Goal: Task Accomplishment & Management: Complete application form

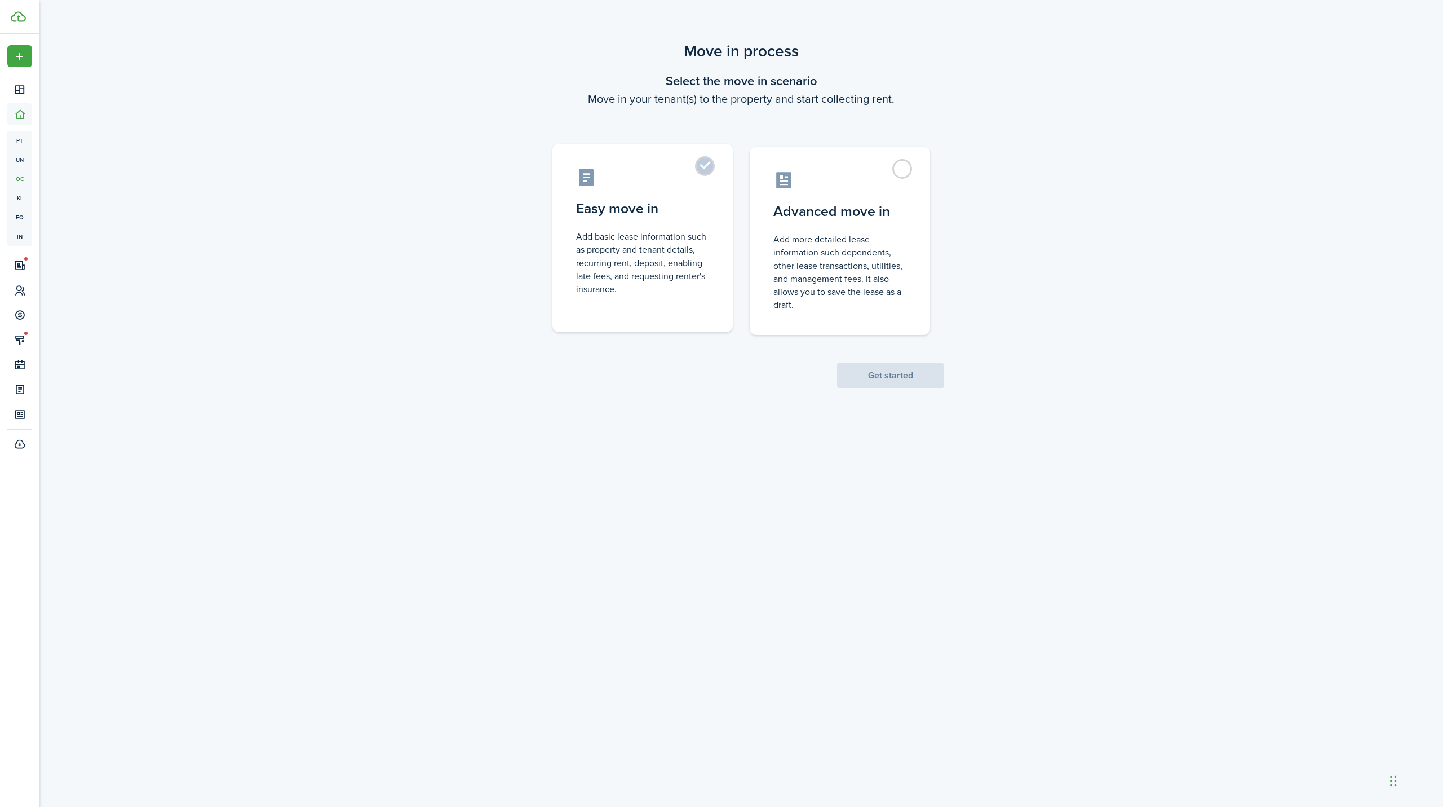
click at [711, 165] on label "Easy move in Add basic lease information such as property and tenant details, r…" at bounding box center [642, 238] width 180 height 188
radio input "true"
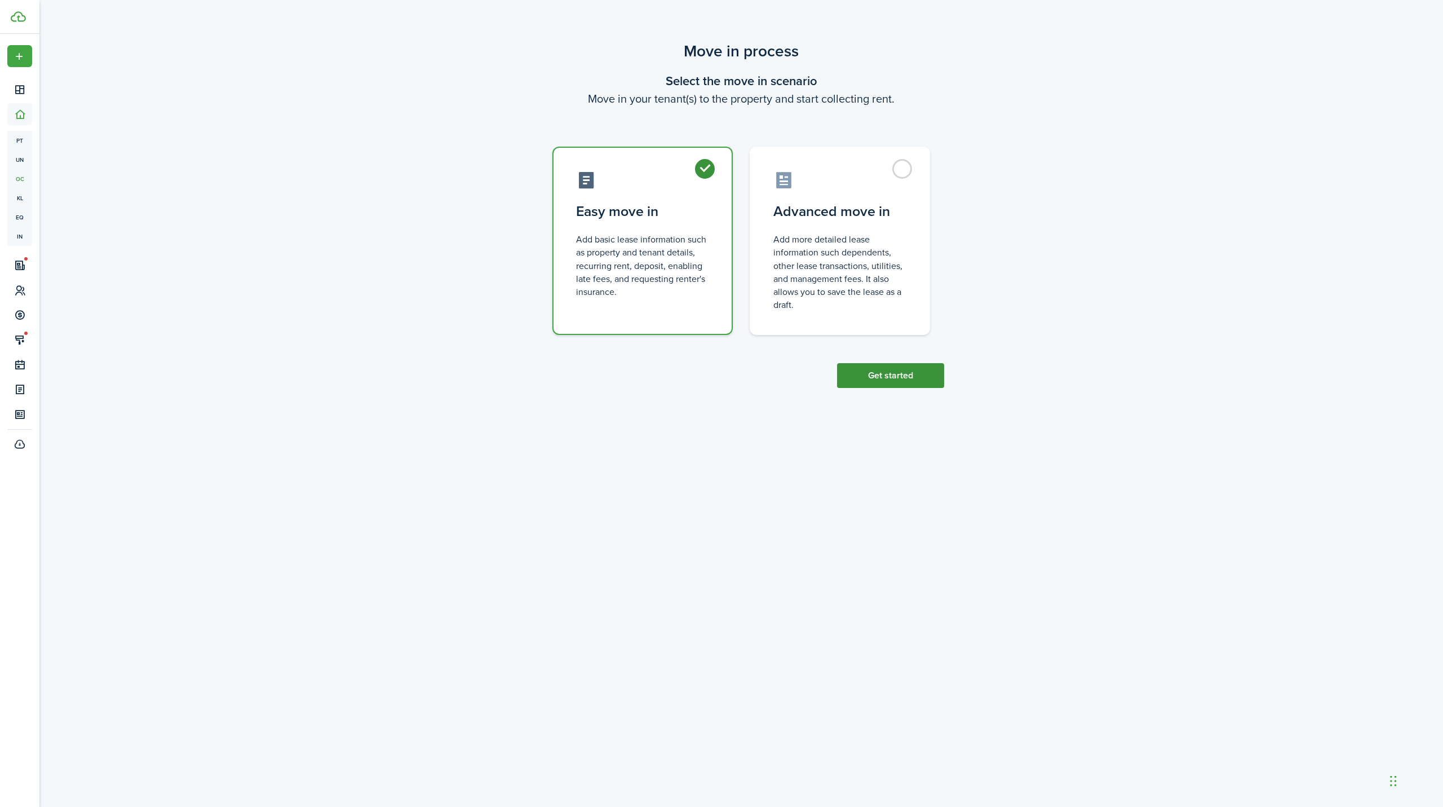
click at [877, 373] on button "Get started" at bounding box center [890, 375] width 107 height 25
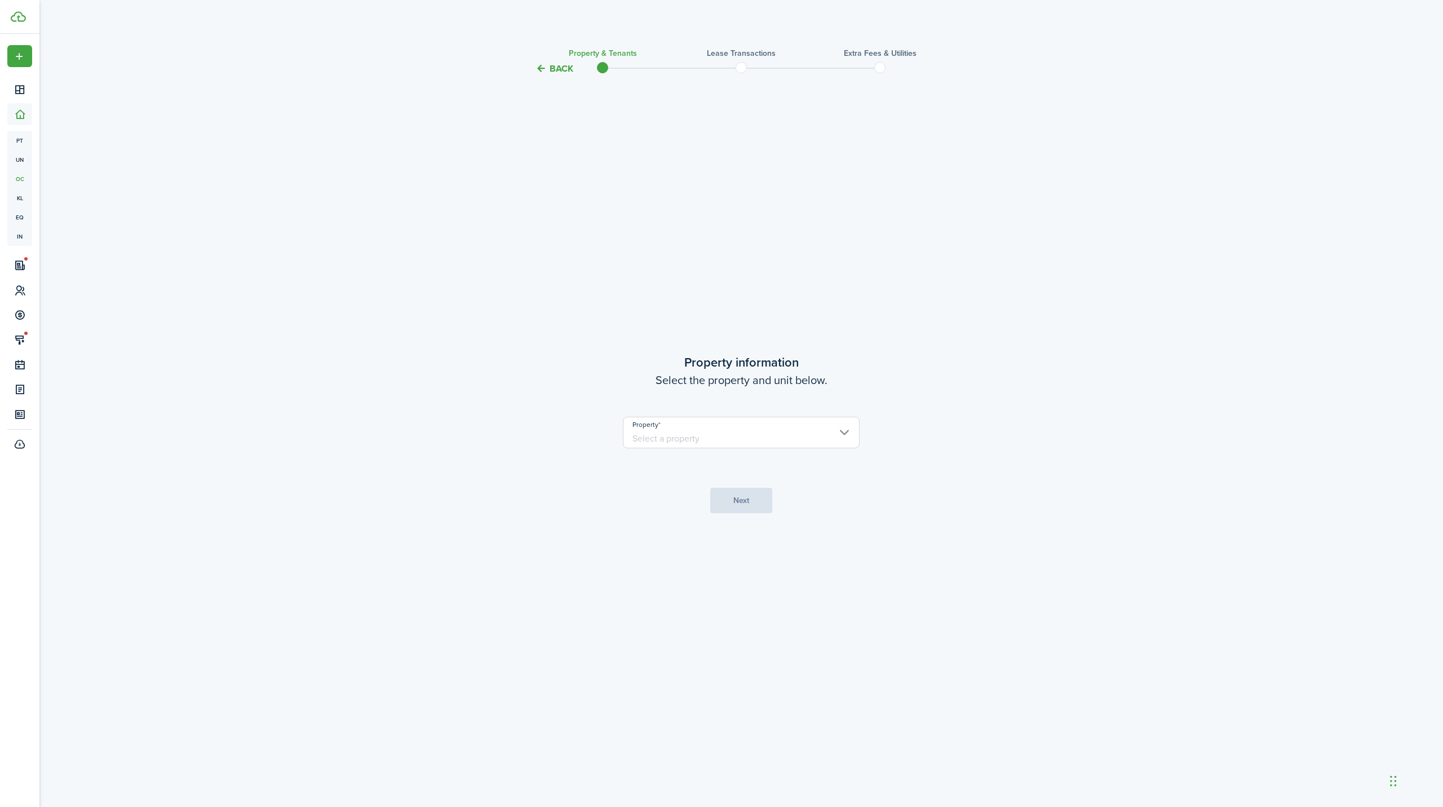
click at [676, 440] on input "Property" at bounding box center [741, 433] width 237 height 32
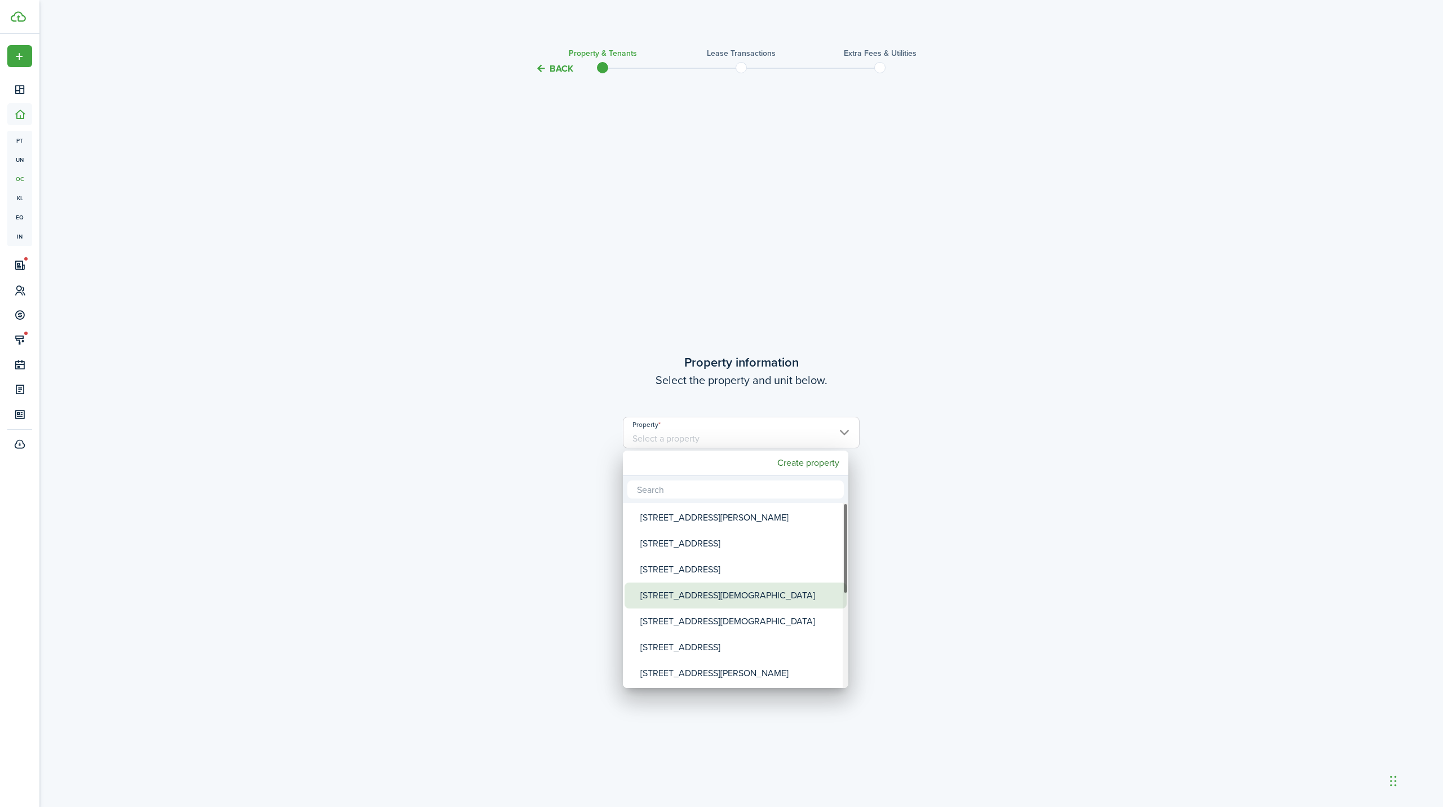
click at [732, 596] on div "[STREET_ADDRESS][DEMOGRAPHIC_DATA]" at bounding box center [740, 595] width 200 height 26
type input "[STREET_ADDRESS][DEMOGRAPHIC_DATA]"
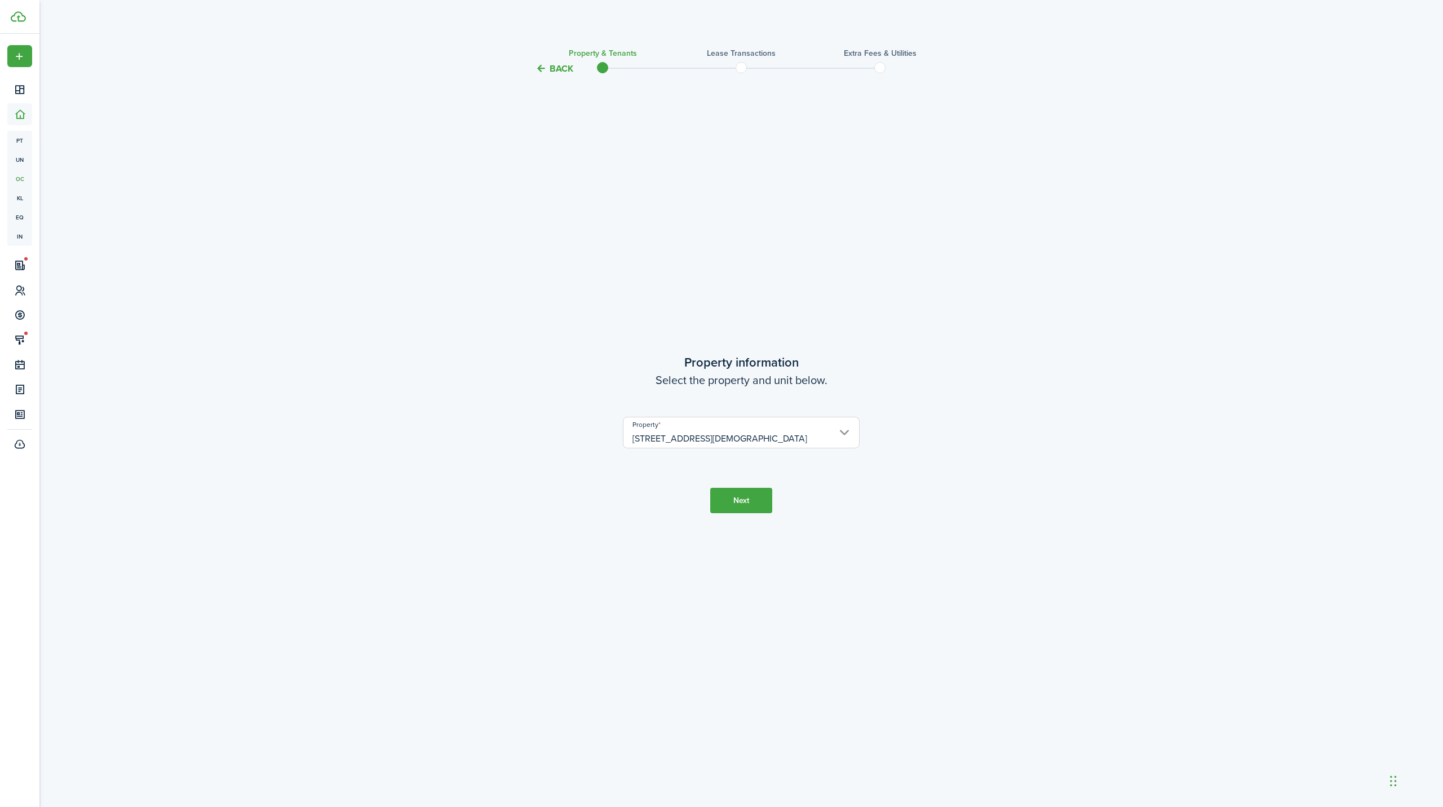
click at [750, 507] on button "Next" at bounding box center [741, 500] width 62 height 25
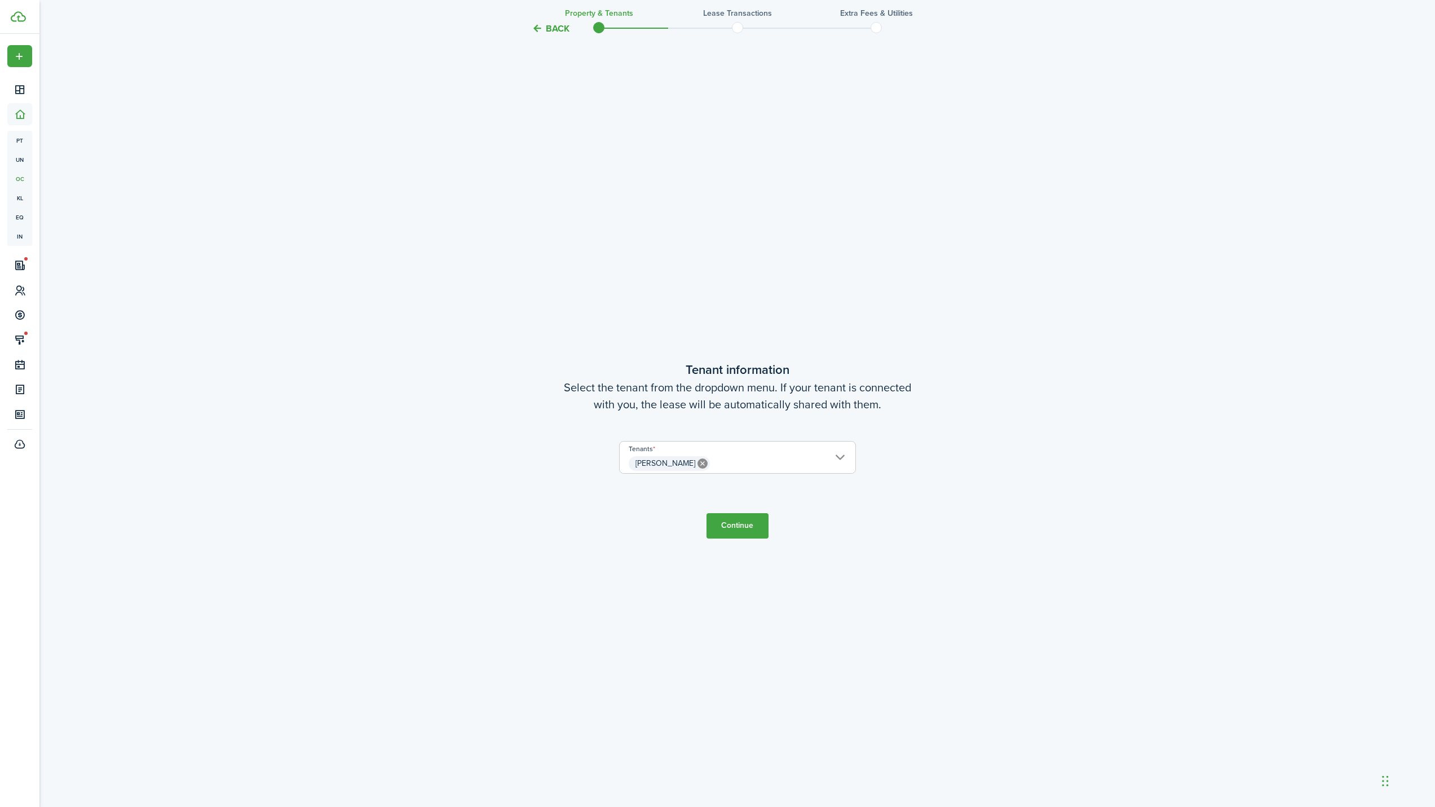
scroll to position [731, 0]
click at [770, 457] on span "[PERSON_NAME]" at bounding box center [738, 462] width 236 height 19
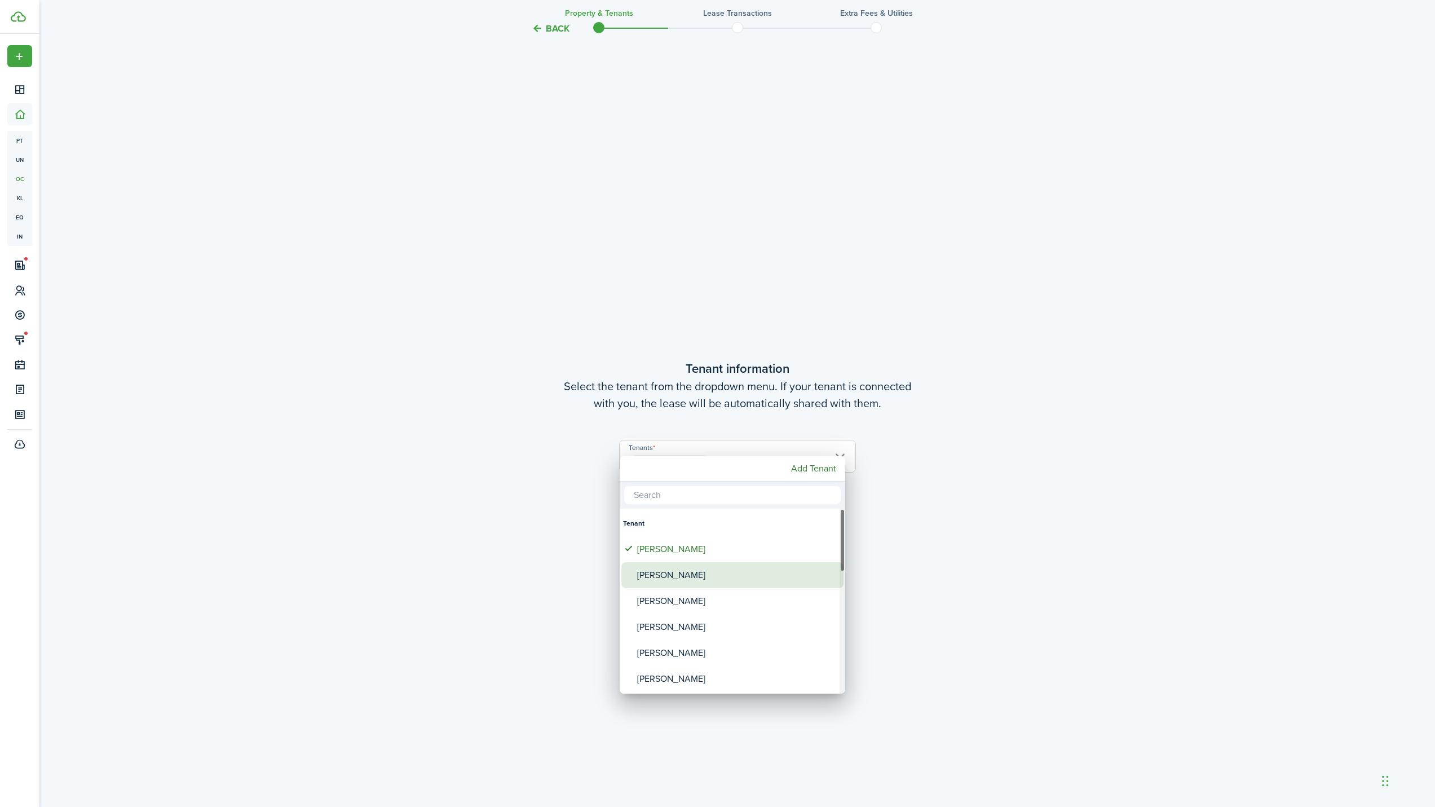
click at [666, 577] on div "[PERSON_NAME]" at bounding box center [737, 575] width 200 height 26
type input "[PERSON_NAME], [PERSON_NAME]"
click at [905, 489] on div at bounding box center [717, 403] width 1615 height 987
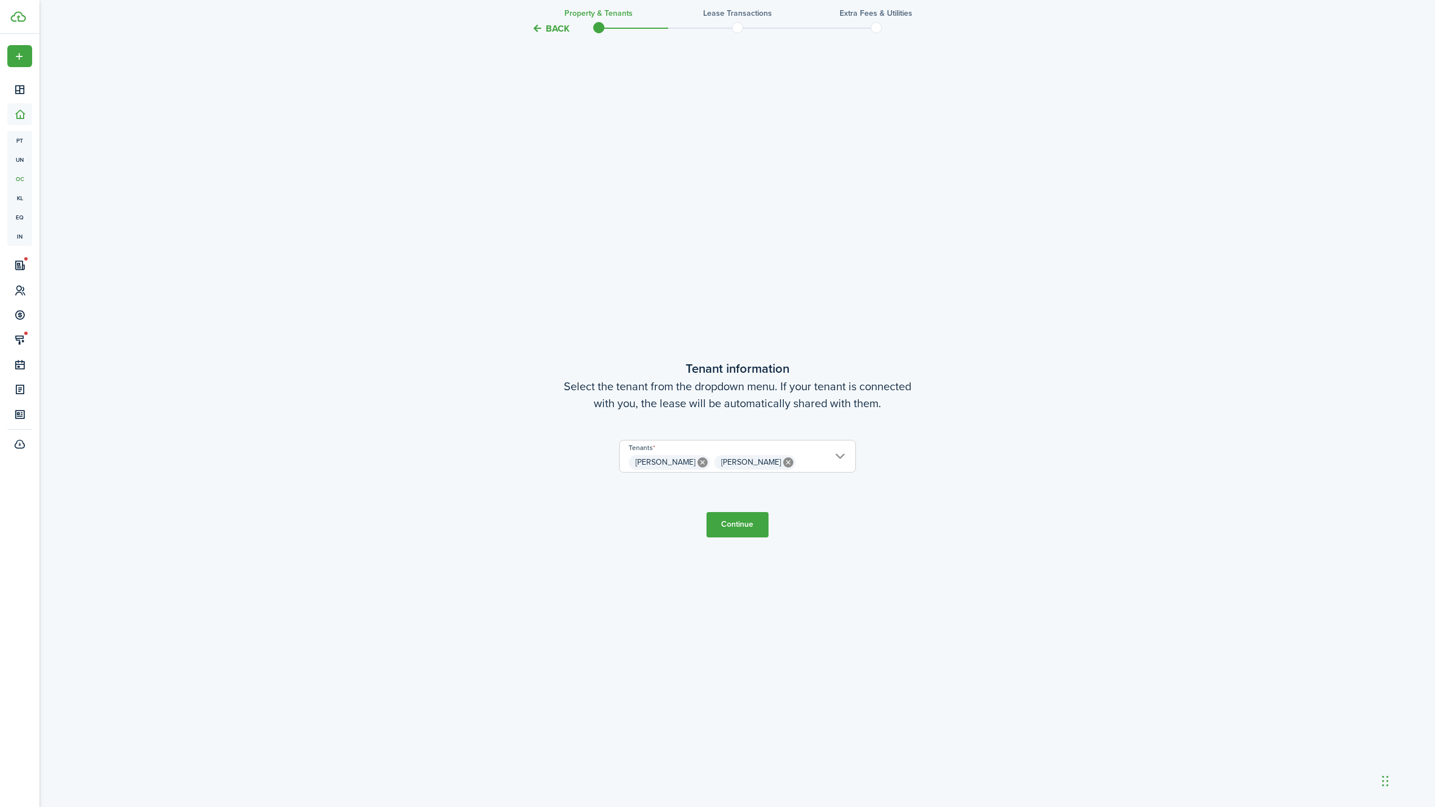
click at [729, 521] on button "Continue" at bounding box center [737, 524] width 62 height 25
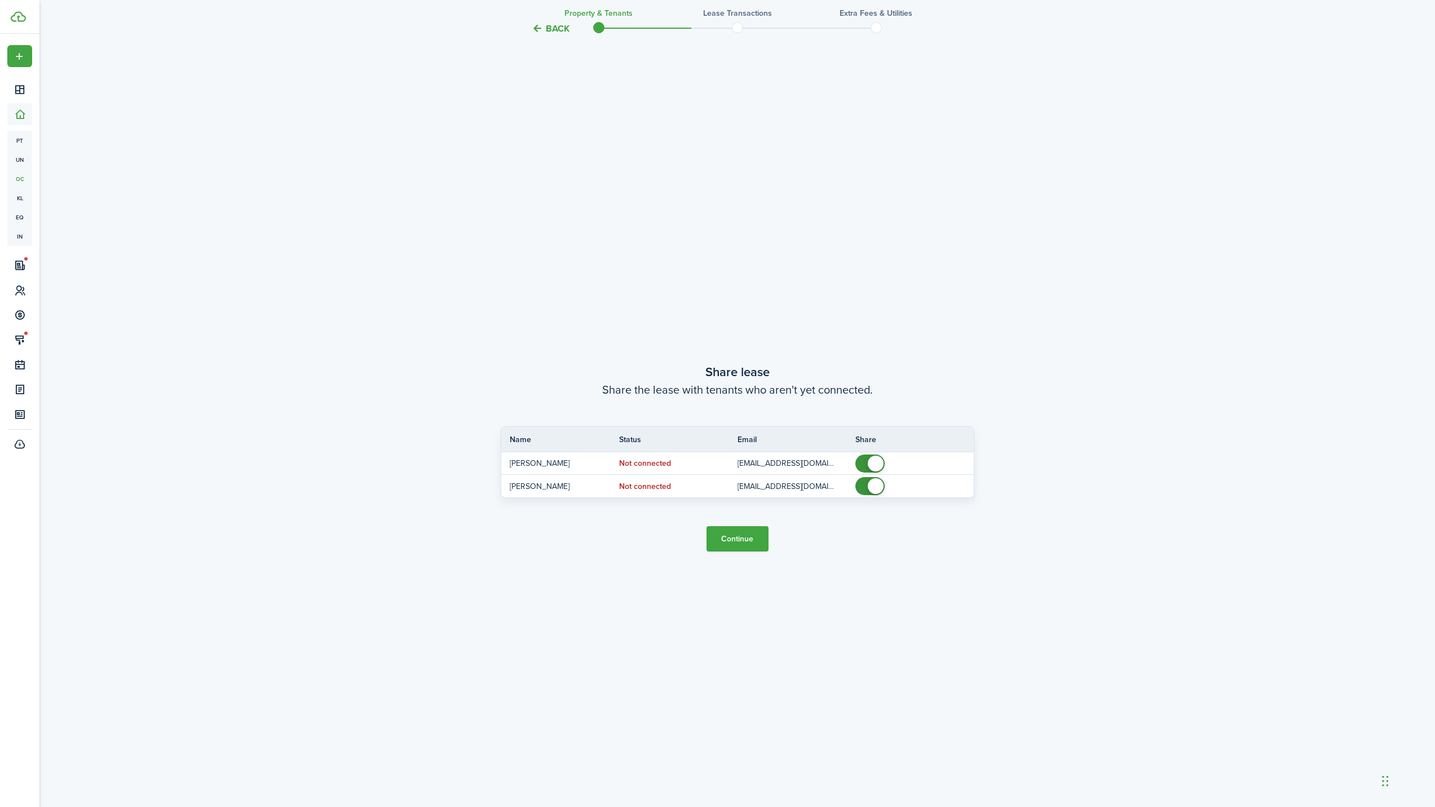
scroll to position [1538, 0]
click at [739, 524] on button "Continue" at bounding box center [737, 529] width 62 height 25
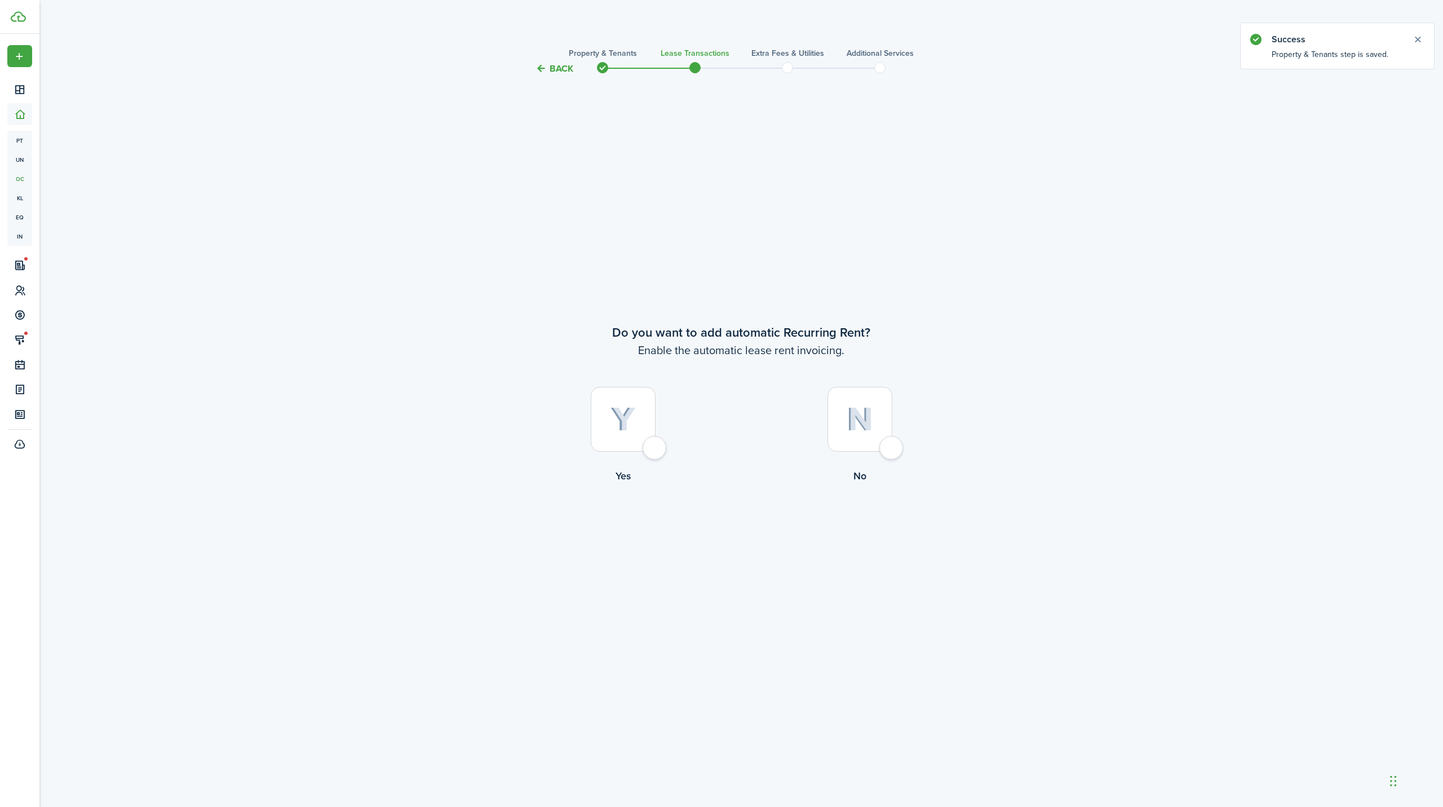
click at [622, 429] on img at bounding box center [623, 419] width 25 height 25
radio input "true"
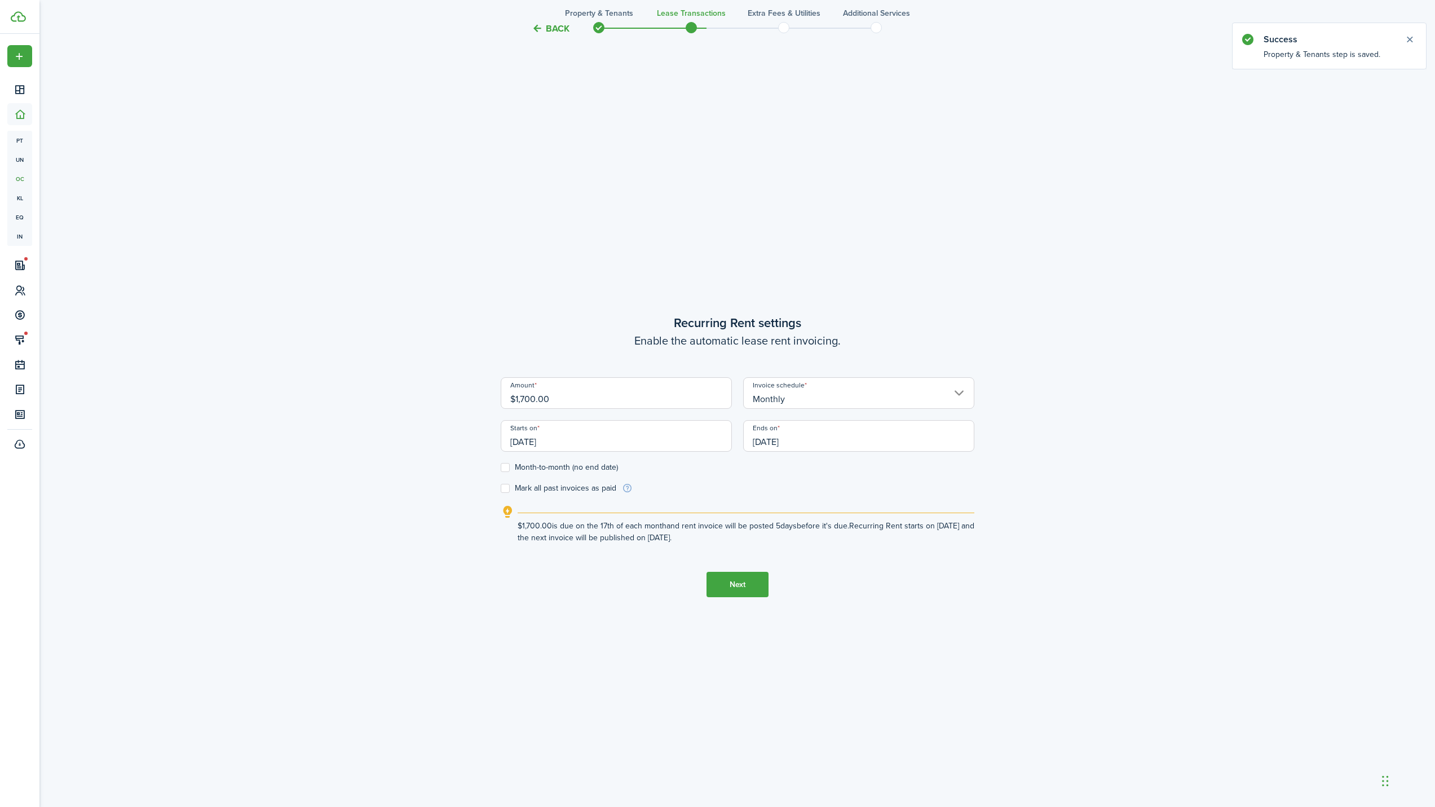
scroll to position [731, 0]
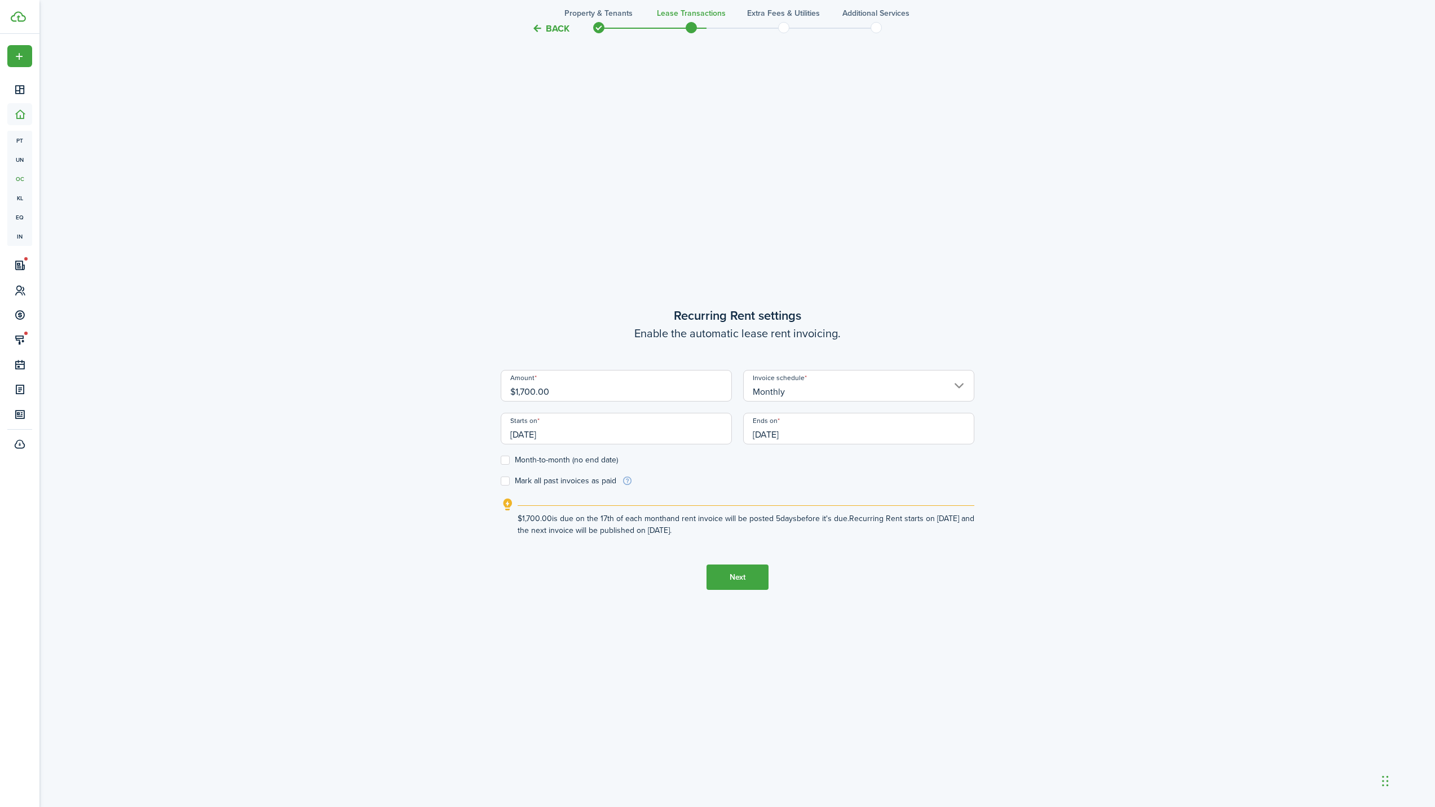
click at [582, 432] on input "[DATE]" at bounding box center [616, 429] width 231 height 32
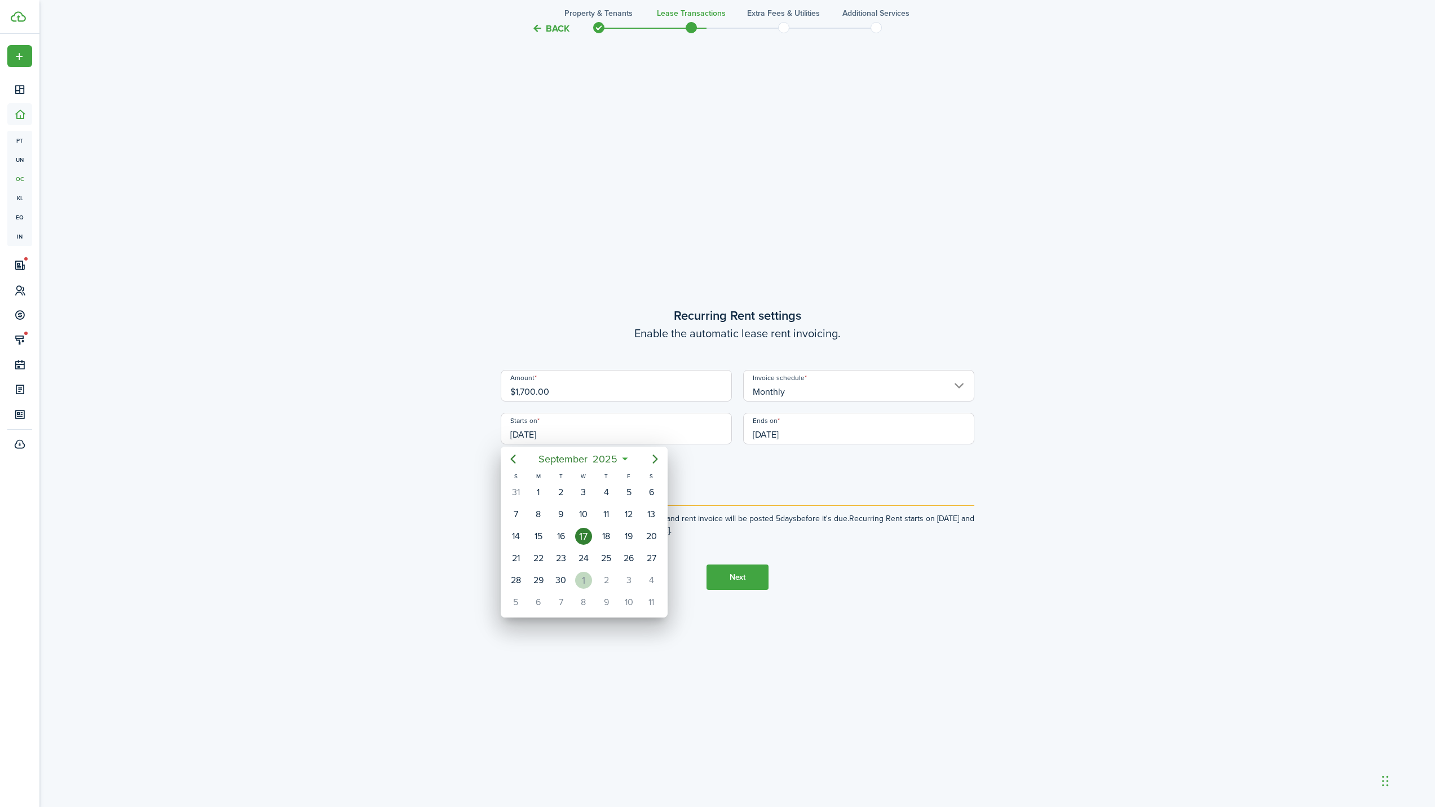
click at [580, 582] on div "1" at bounding box center [583, 580] width 17 height 17
type input "[DATE]"
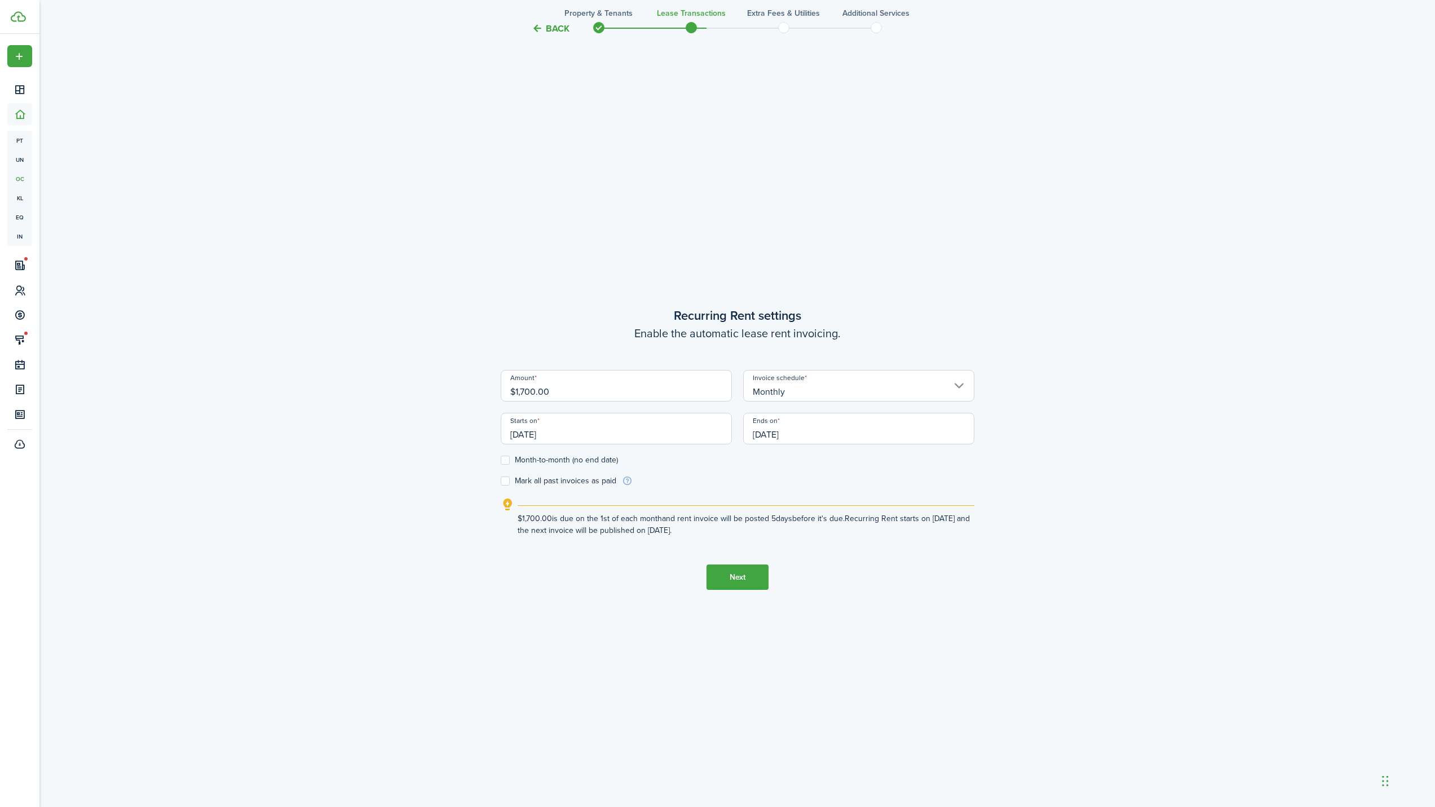
click at [803, 433] on input "[DATE]" at bounding box center [858, 429] width 231 height 32
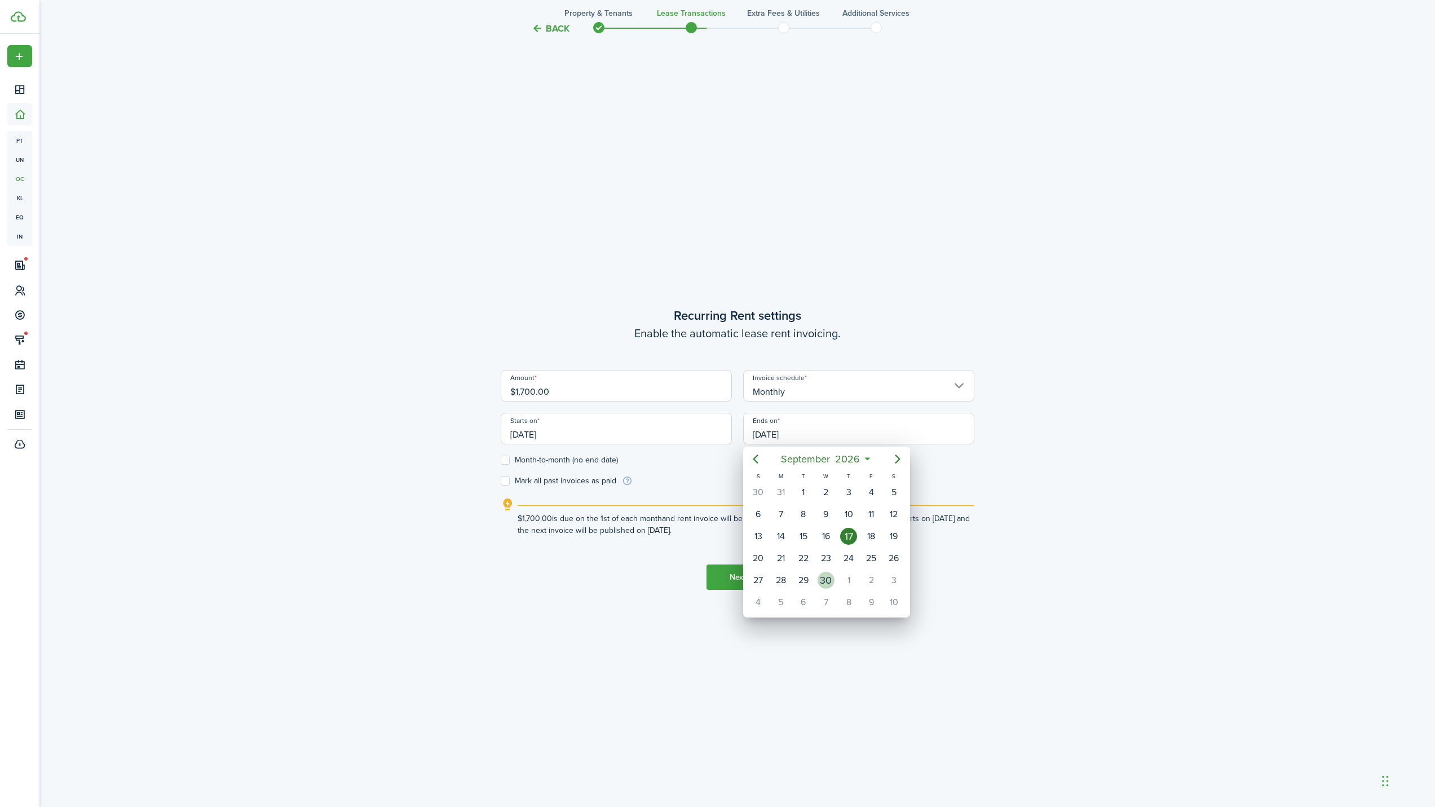
click at [830, 583] on div "30" at bounding box center [825, 580] width 17 height 17
type input "[DATE]"
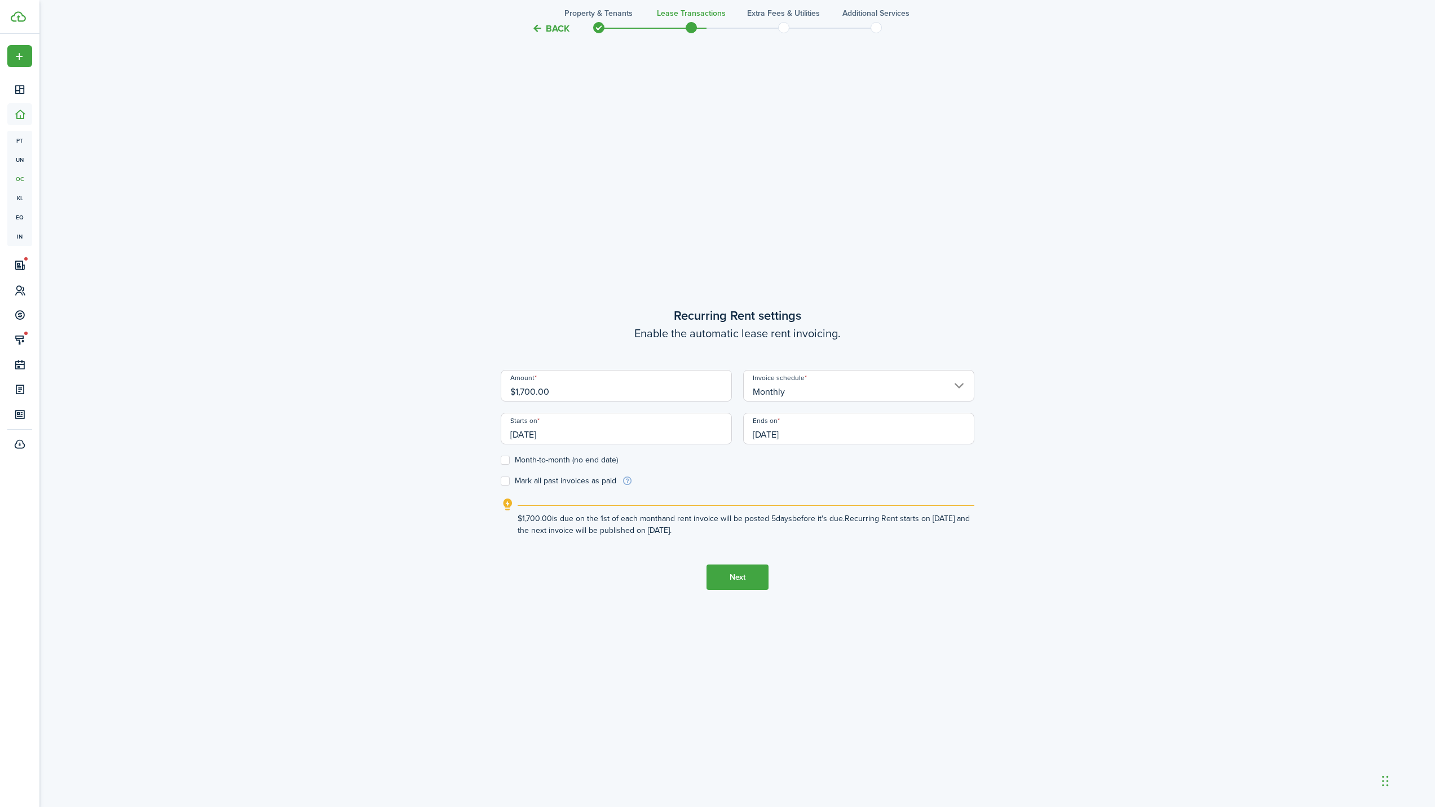
click at [506, 458] on label "Month-to-month (no end date)" at bounding box center [559, 460] width 117 height 9
click at [501, 460] on input "Month-to-month (no end date)" at bounding box center [500, 460] width 1 height 1
checkbox input "true"
click at [734, 577] on button "Next" at bounding box center [737, 576] width 62 height 25
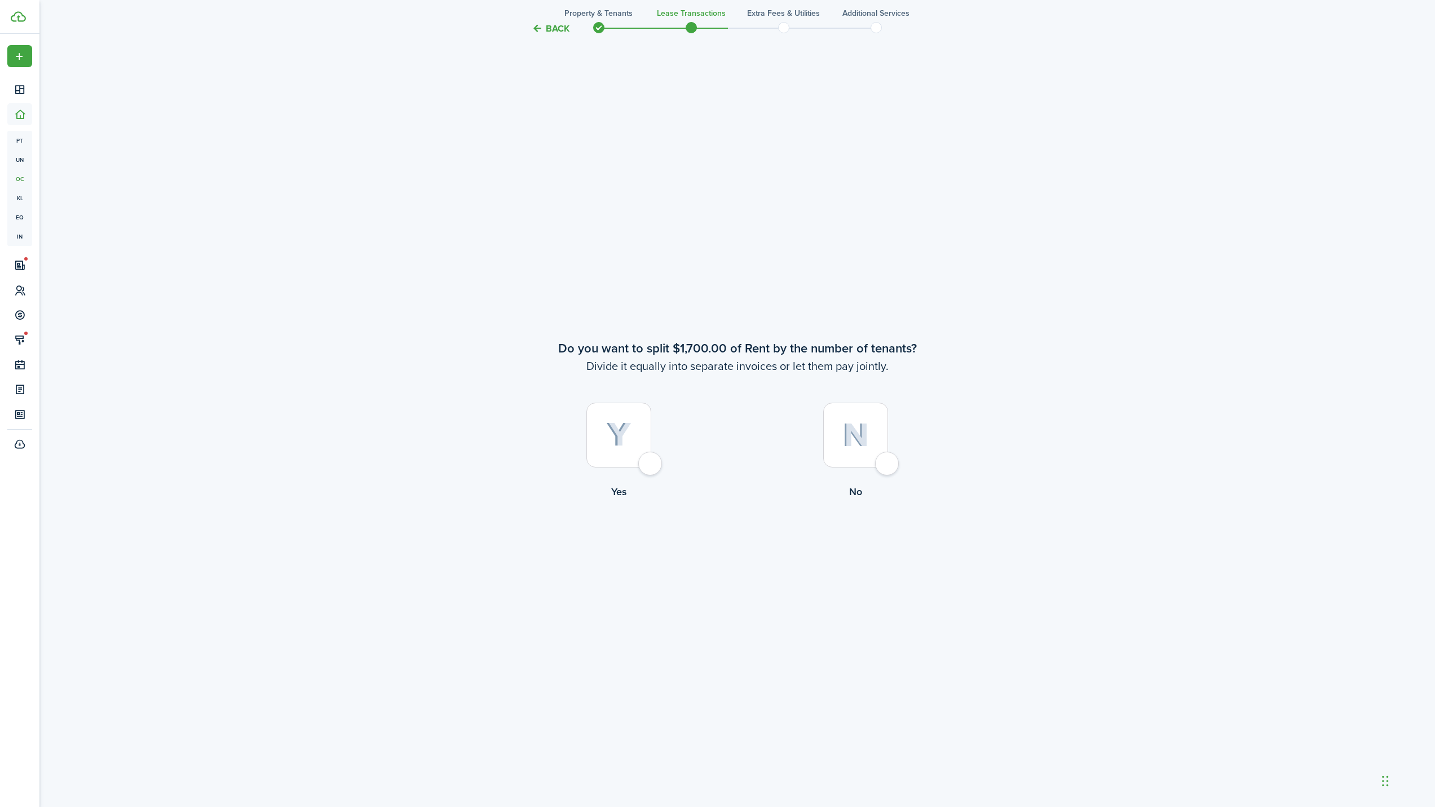
scroll to position [1538, 0]
click at [861, 454] on div at bounding box center [855, 434] width 65 height 65
radio input "true"
click at [634, 431] on div at bounding box center [618, 434] width 65 height 65
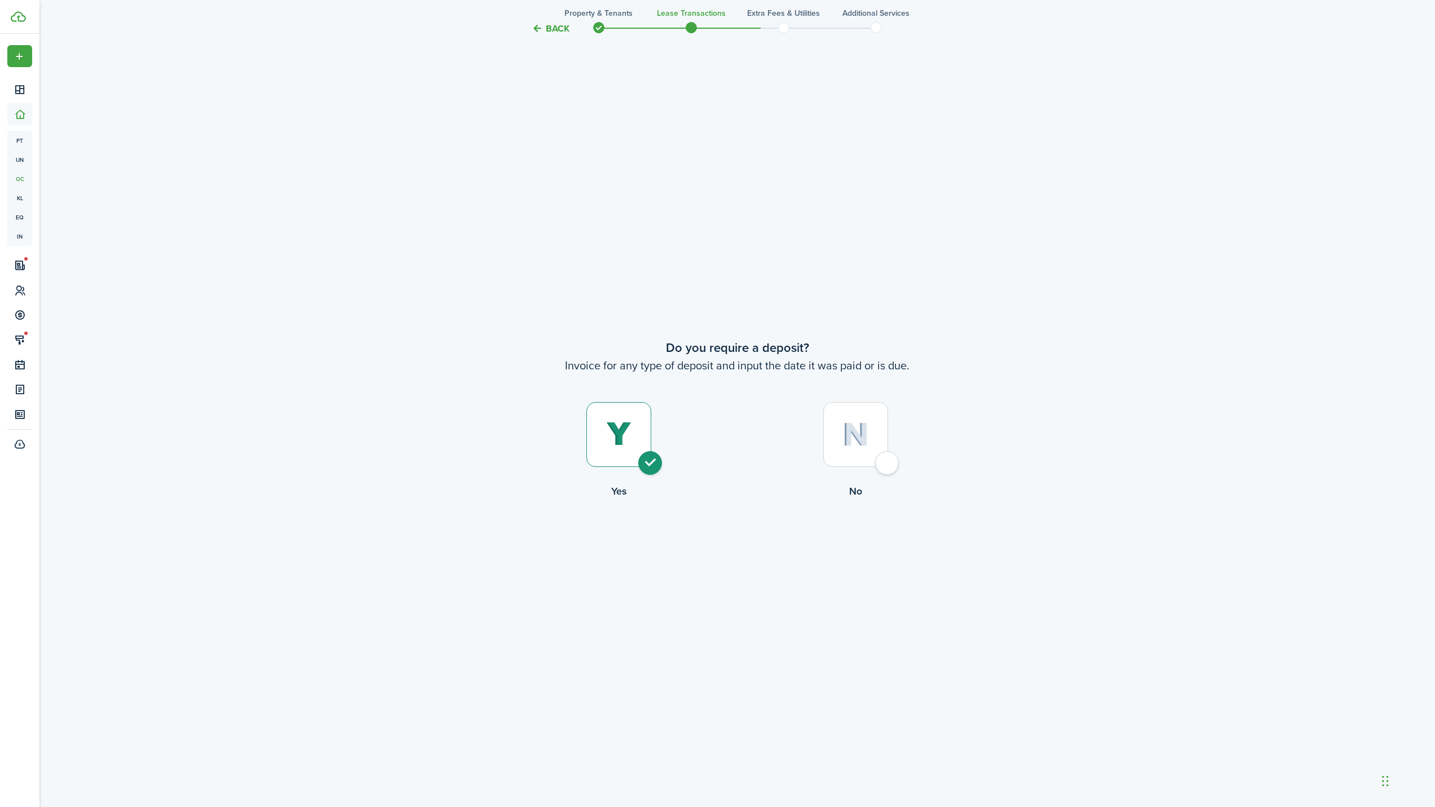
radio input "true"
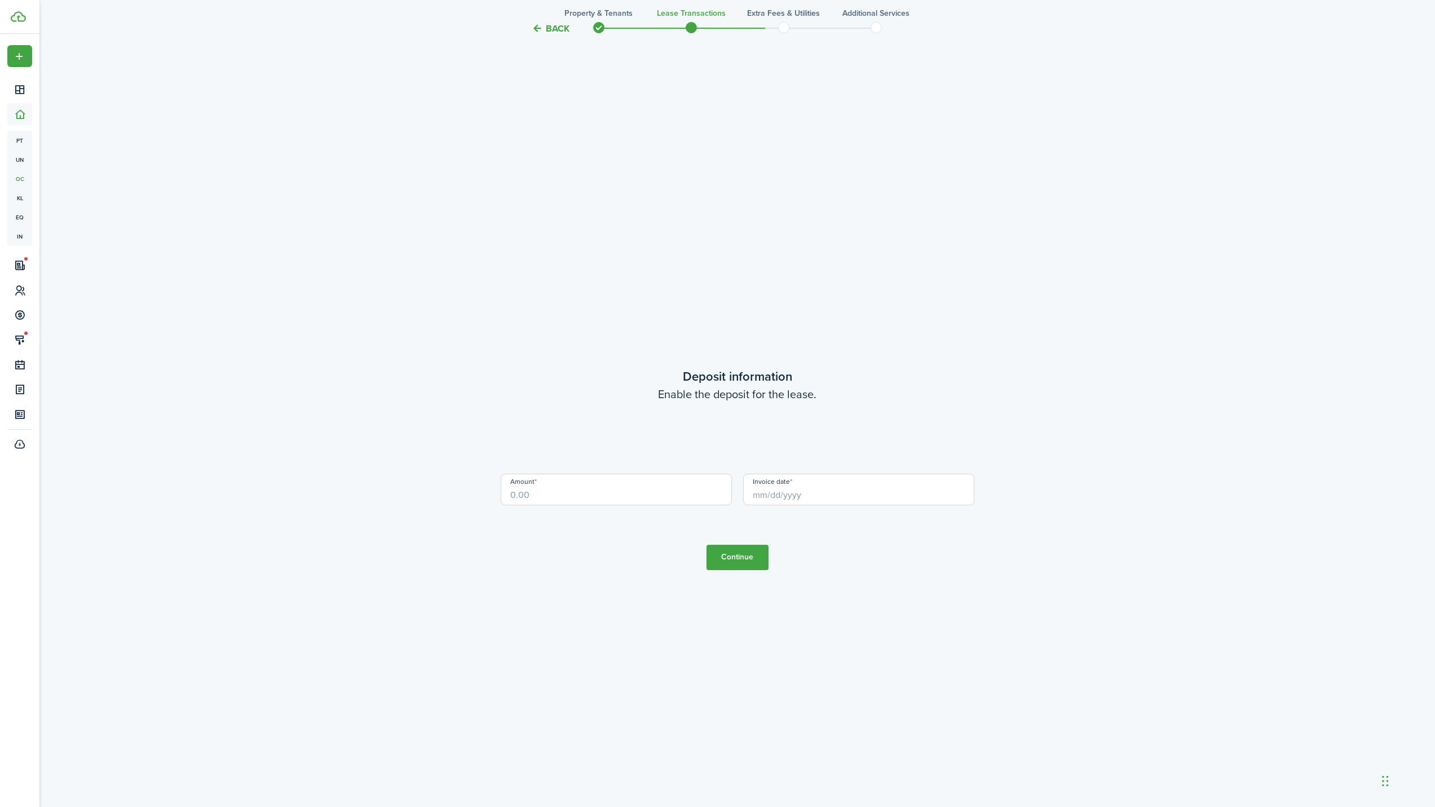
scroll to position [3151, 0]
click at [581, 471] on input "Amount" at bounding box center [616, 469] width 231 height 32
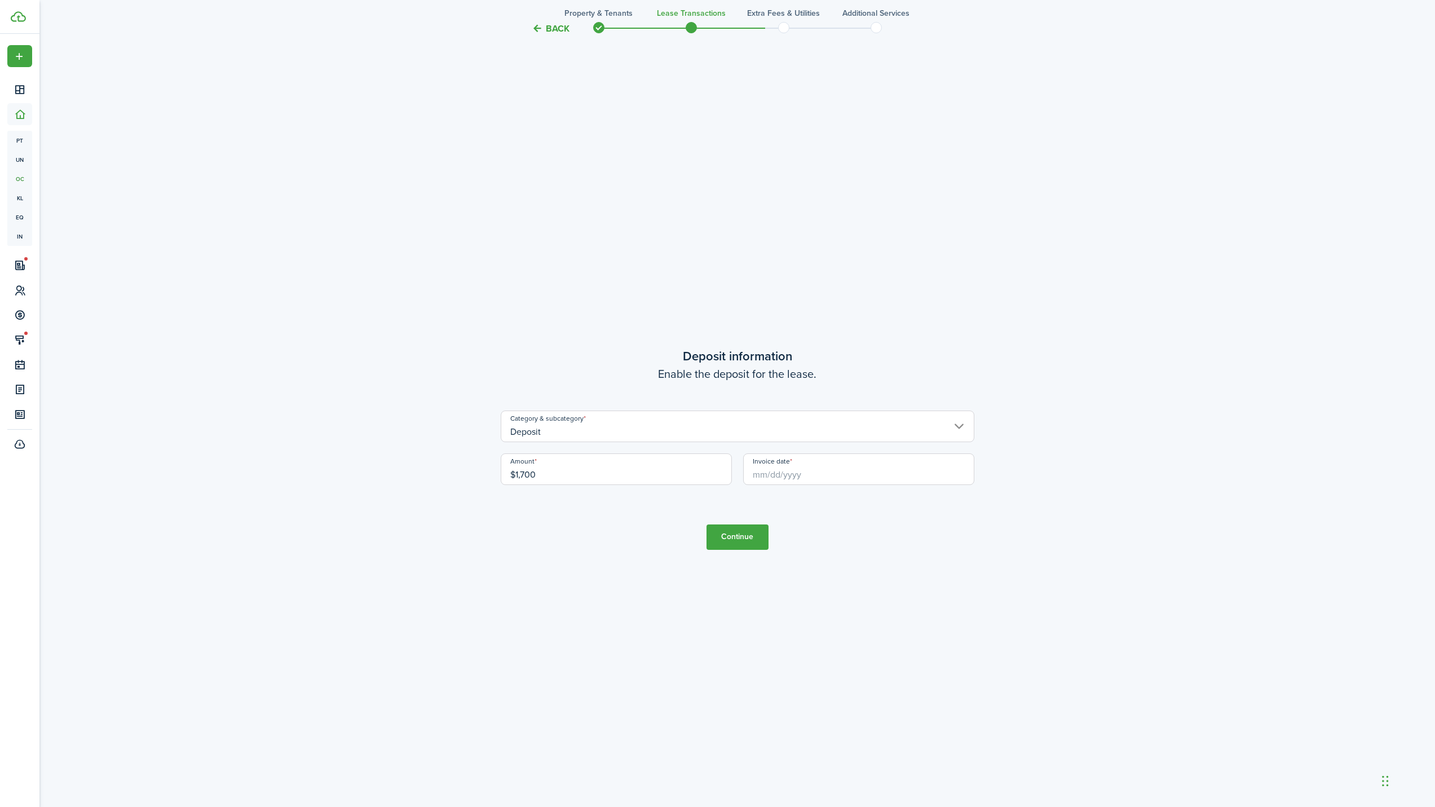
click at [841, 471] on input "Invoice date" at bounding box center [858, 469] width 231 height 32
type input "$1,700.00"
click at [825, 577] on div "17" at bounding box center [825, 576] width 17 height 17
type input "[DATE]"
click at [722, 535] on button "Continue" at bounding box center [737, 536] width 62 height 25
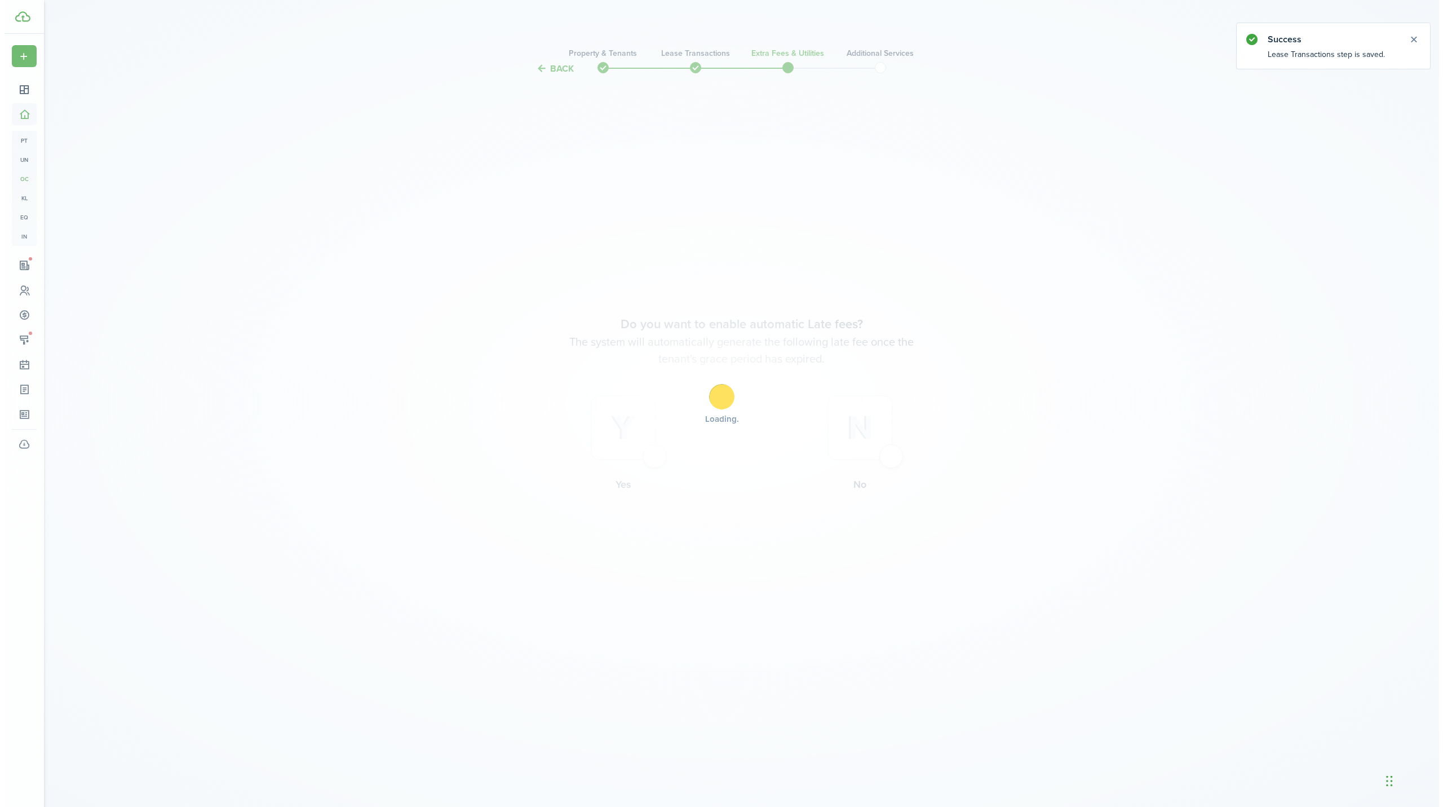
scroll to position [0, 0]
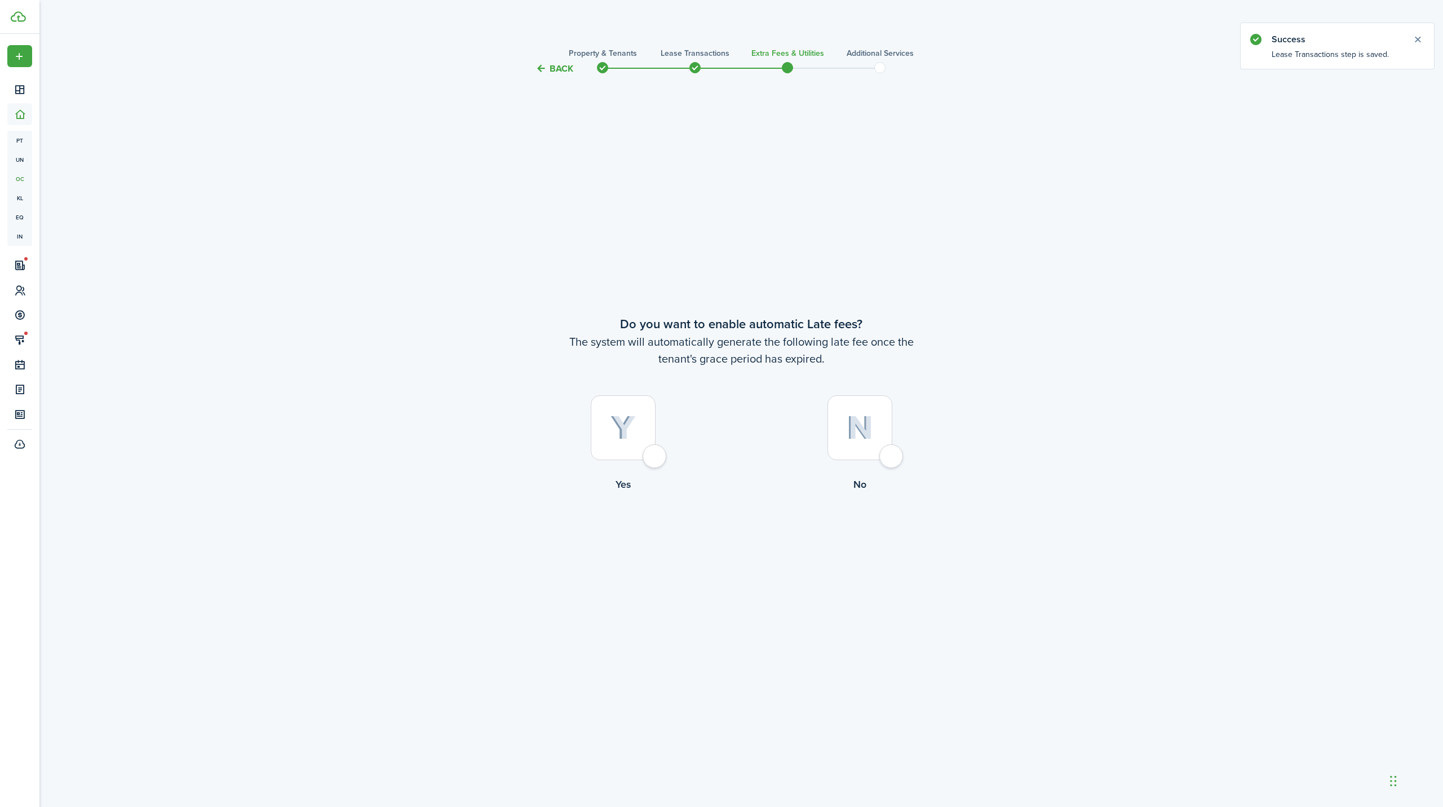
click at [630, 431] on img at bounding box center [623, 427] width 25 height 25
radio input "true"
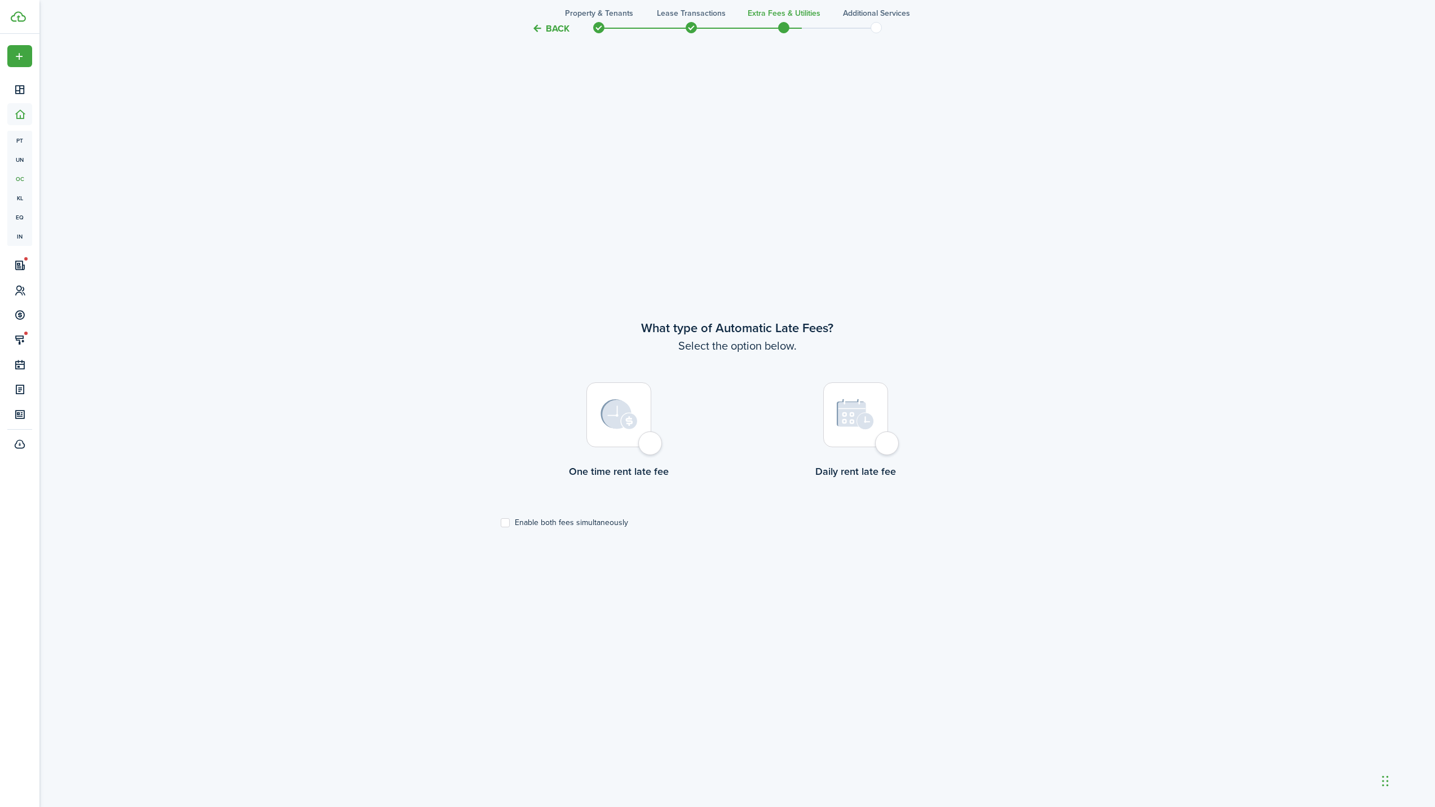
scroll to position [731, 0]
click at [627, 415] on img at bounding box center [618, 412] width 37 height 30
radio input "true"
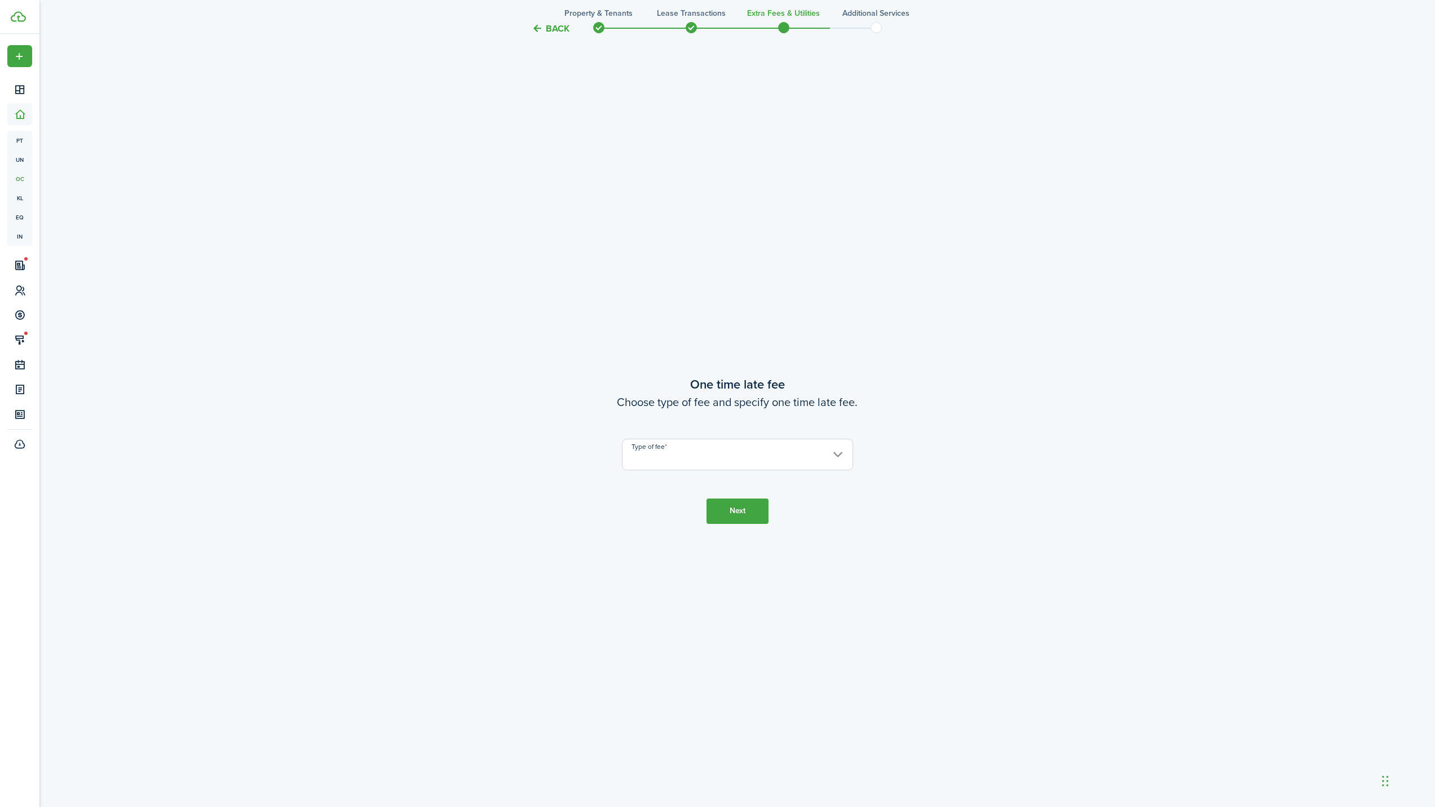
scroll to position [1538, 0]
click at [687, 451] on input "Type of fee" at bounding box center [737, 453] width 231 height 32
click at [695, 485] on div "Fixed amount" at bounding box center [708, 482] width 138 height 19
type input "Fixed amount"
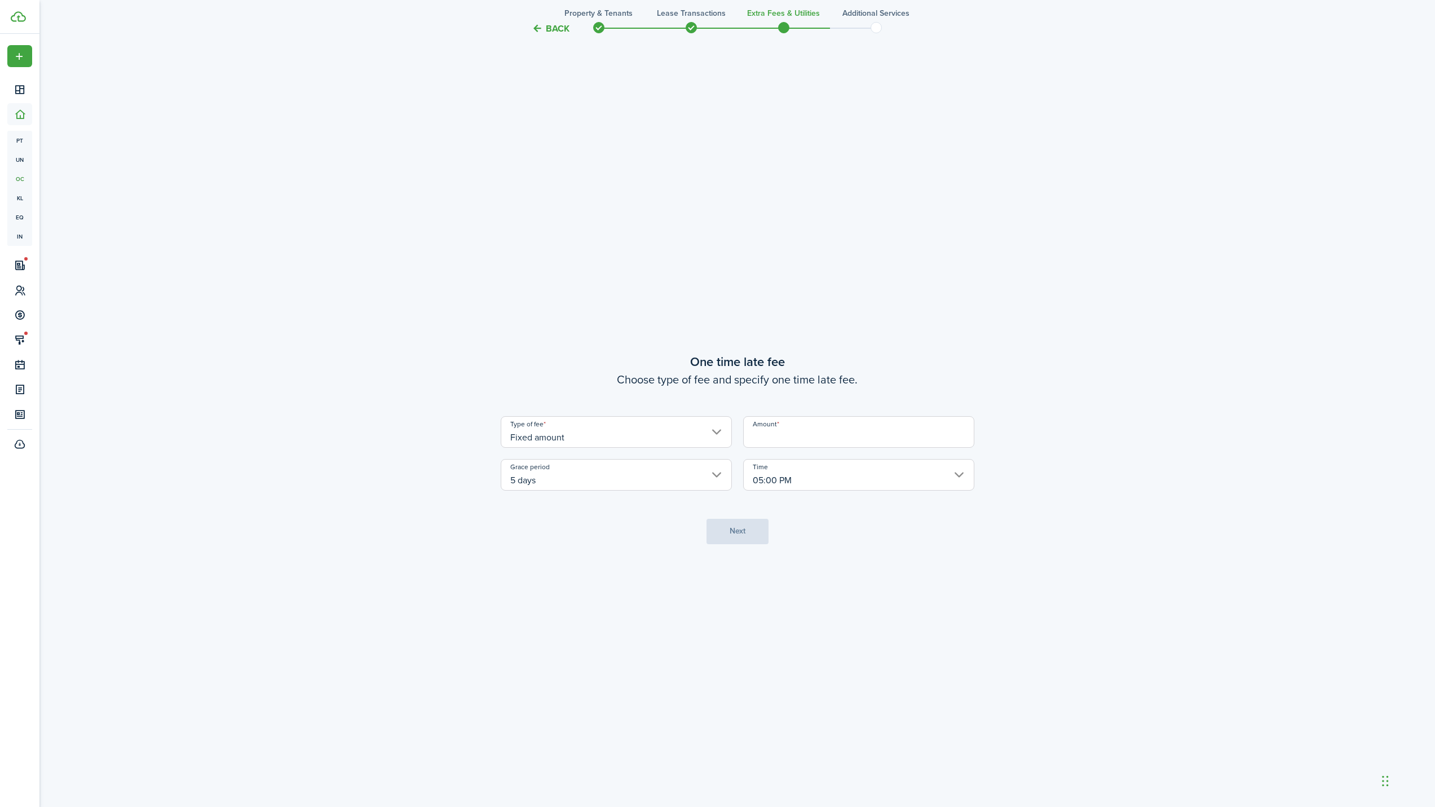
click at [761, 432] on input "Amount" at bounding box center [858, 432] width 231 height 32
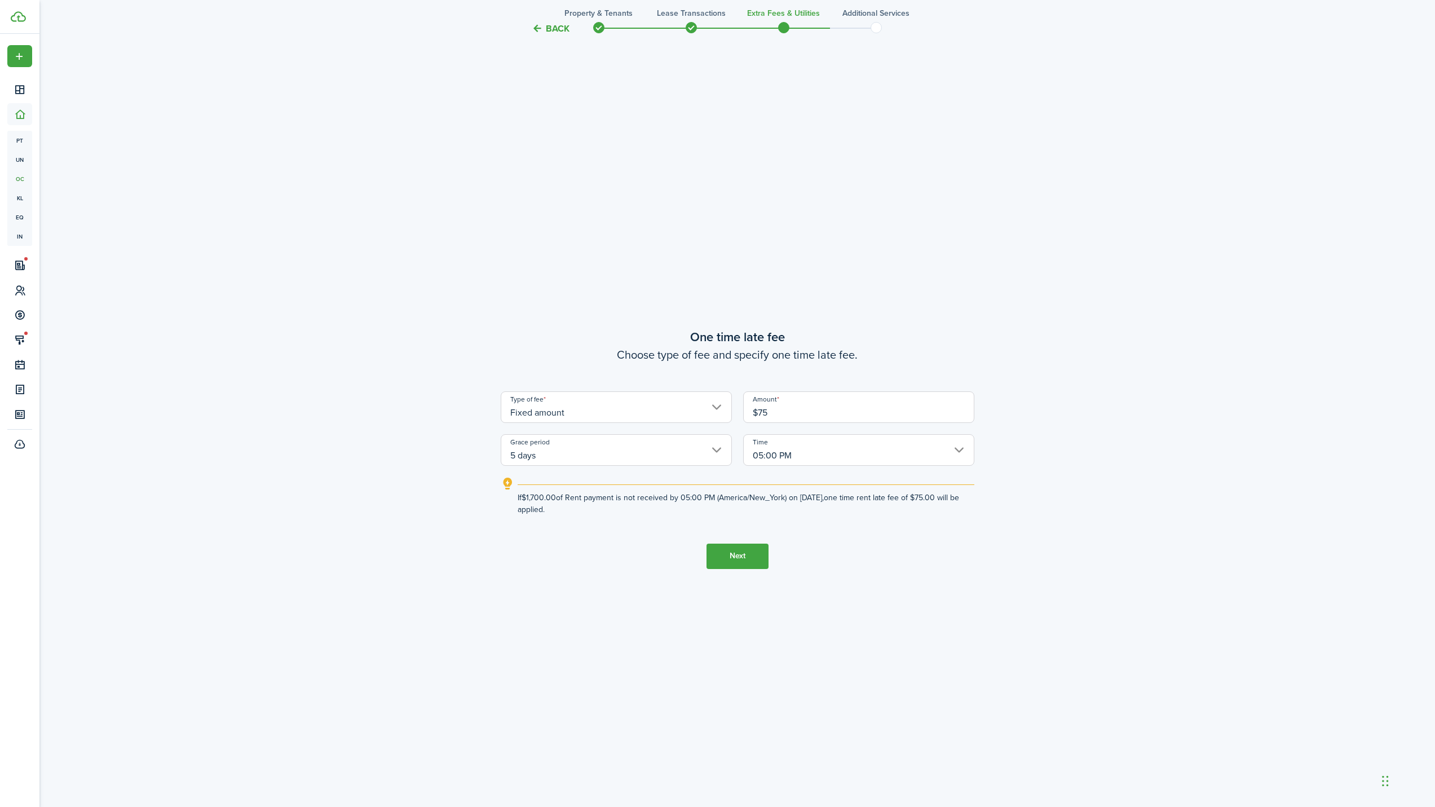
type input "$75.00"
click at [732, 558] on button "Next" at bounding box center [737, 555] width 62 height 25
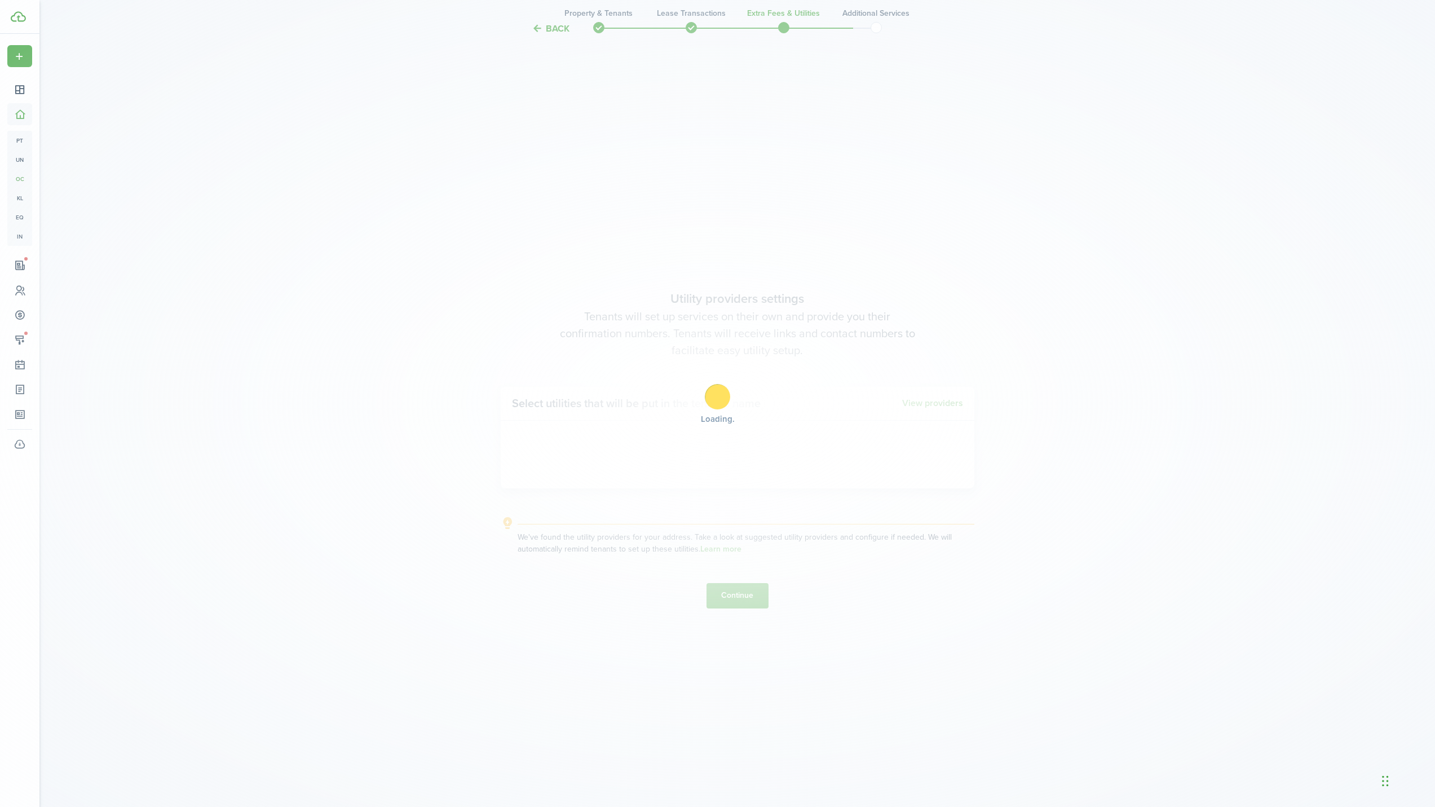
scroll to position [2345, 0]
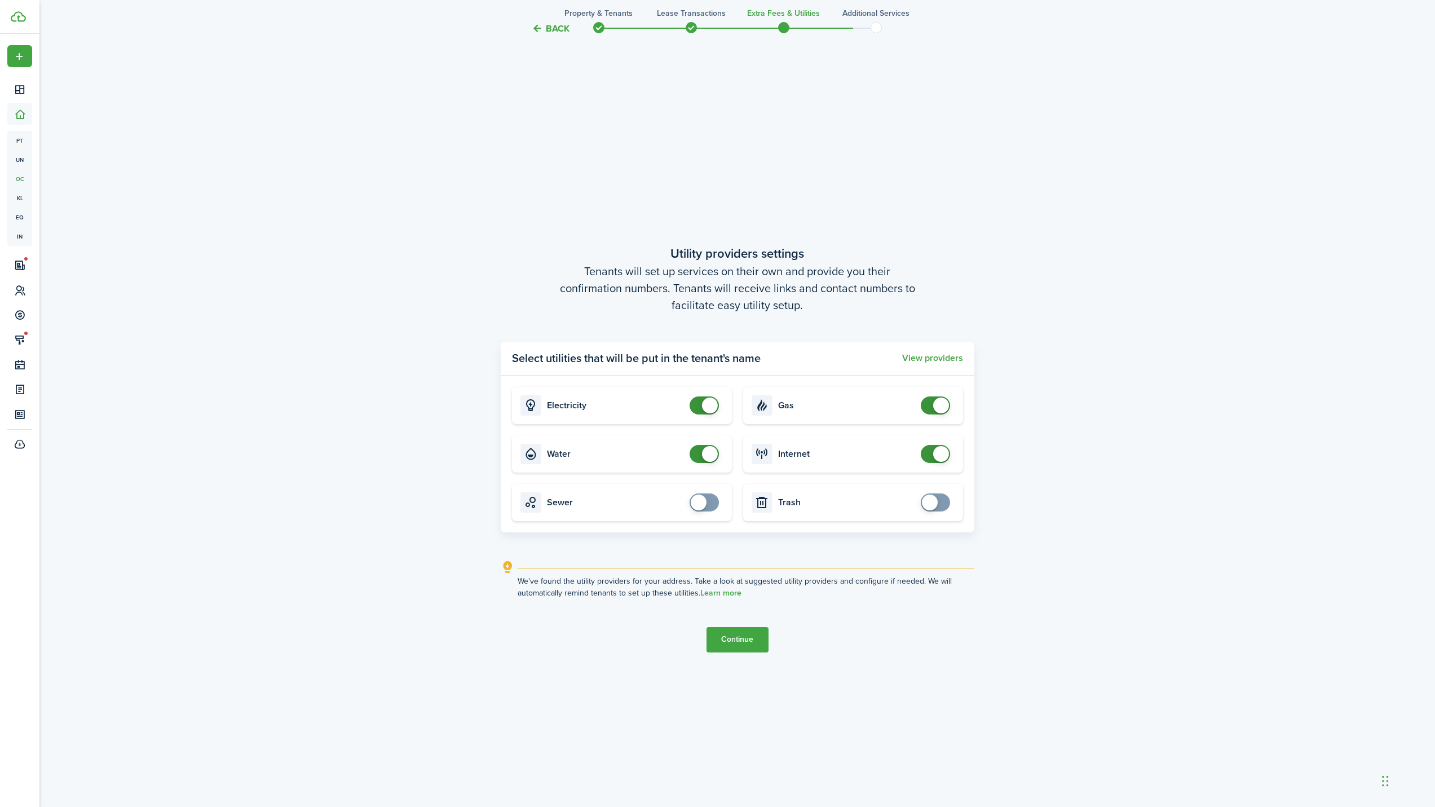
checkbox input "false"
click at [704, 456] on span at bounding box center [710, 454] width 16 height 16
checkbox input "false"
click at [930, 452] on span at bounding box center [935, 454] width 11 height 18
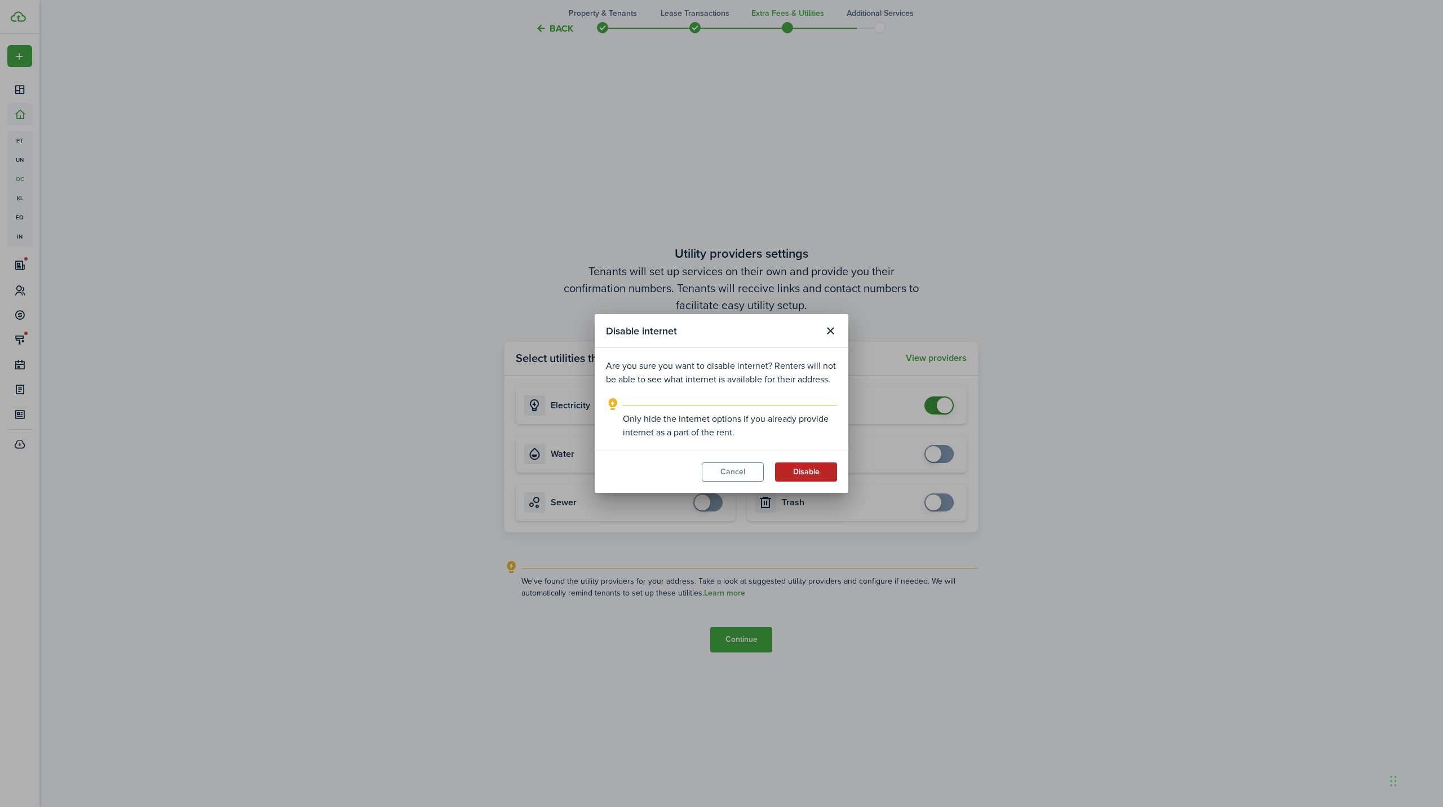
click at [781, 472] on button "Disable" at bounding box center [806, 471] width 62 height 19
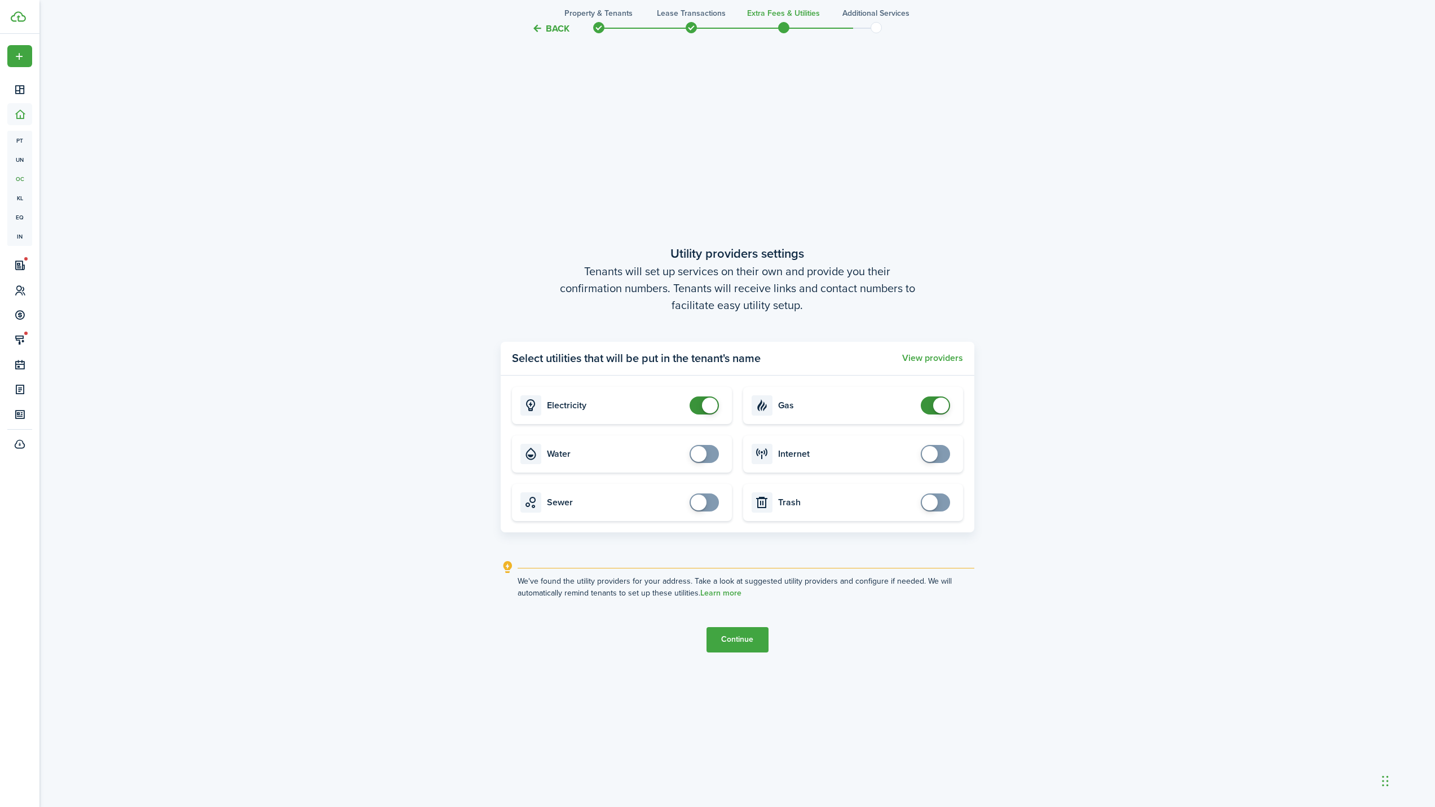
checkbox input "false"
click at [934, 406] on span at bounding box center [941, 405] width 16 height 16
click at [731, 639] on button "Continue" at bounding box center [737, 639] width 62 height 25
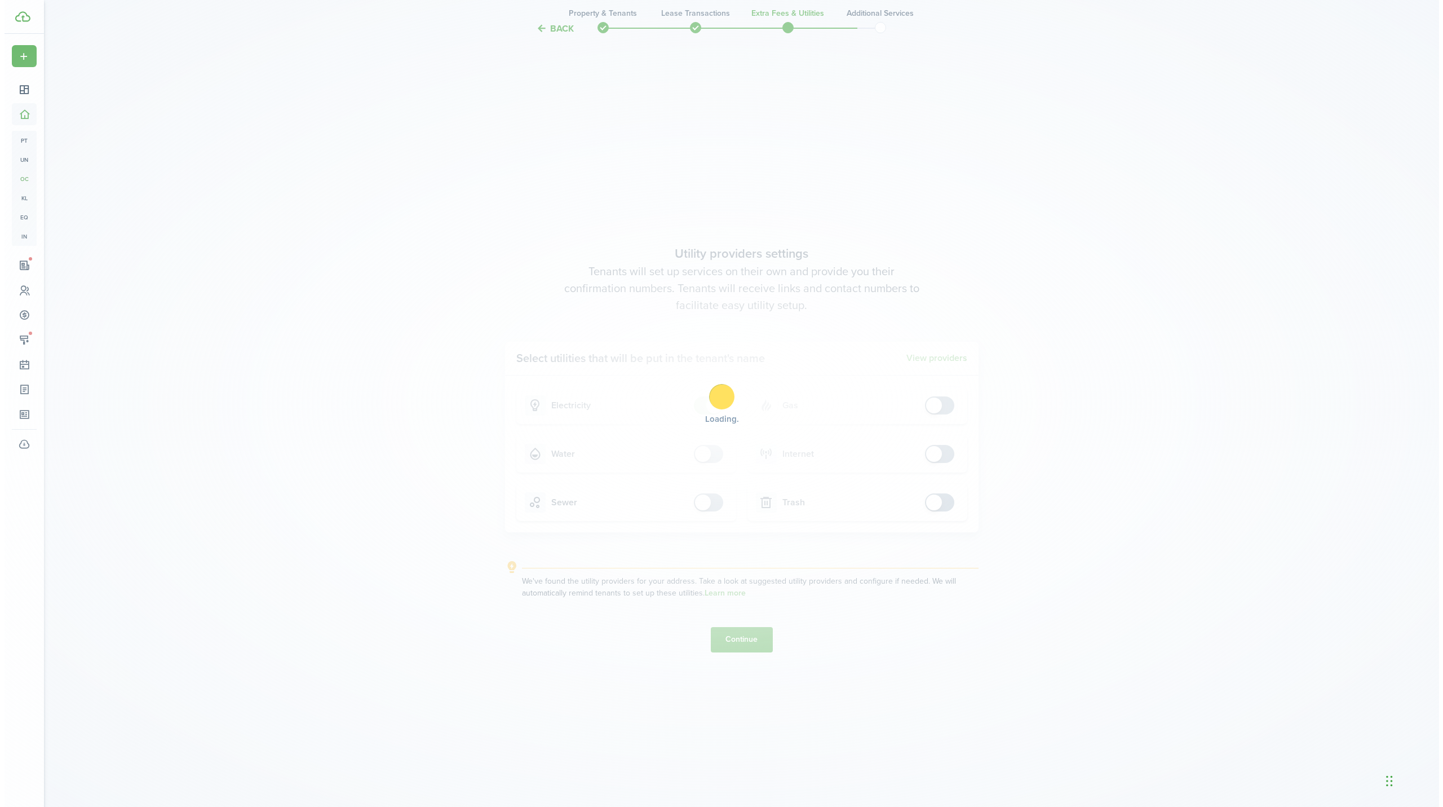
scroll to position [0, 0]
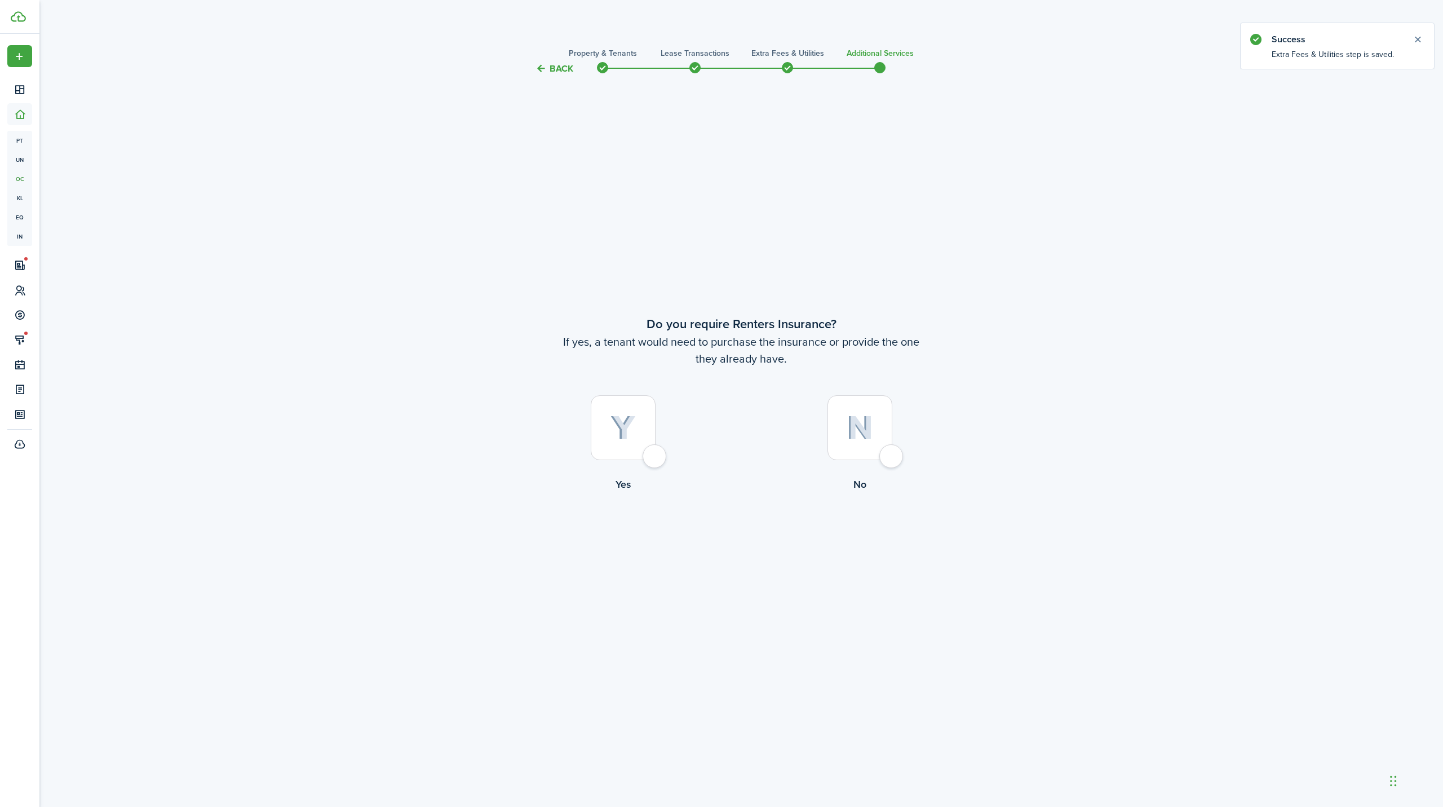
click at [863, 431] on img at bounding box center [860, 427] width 26 height 24
radio input "true"
click at [727, 538] on button "Complete move in" at bounding box center [741, 538] width 83 height 25
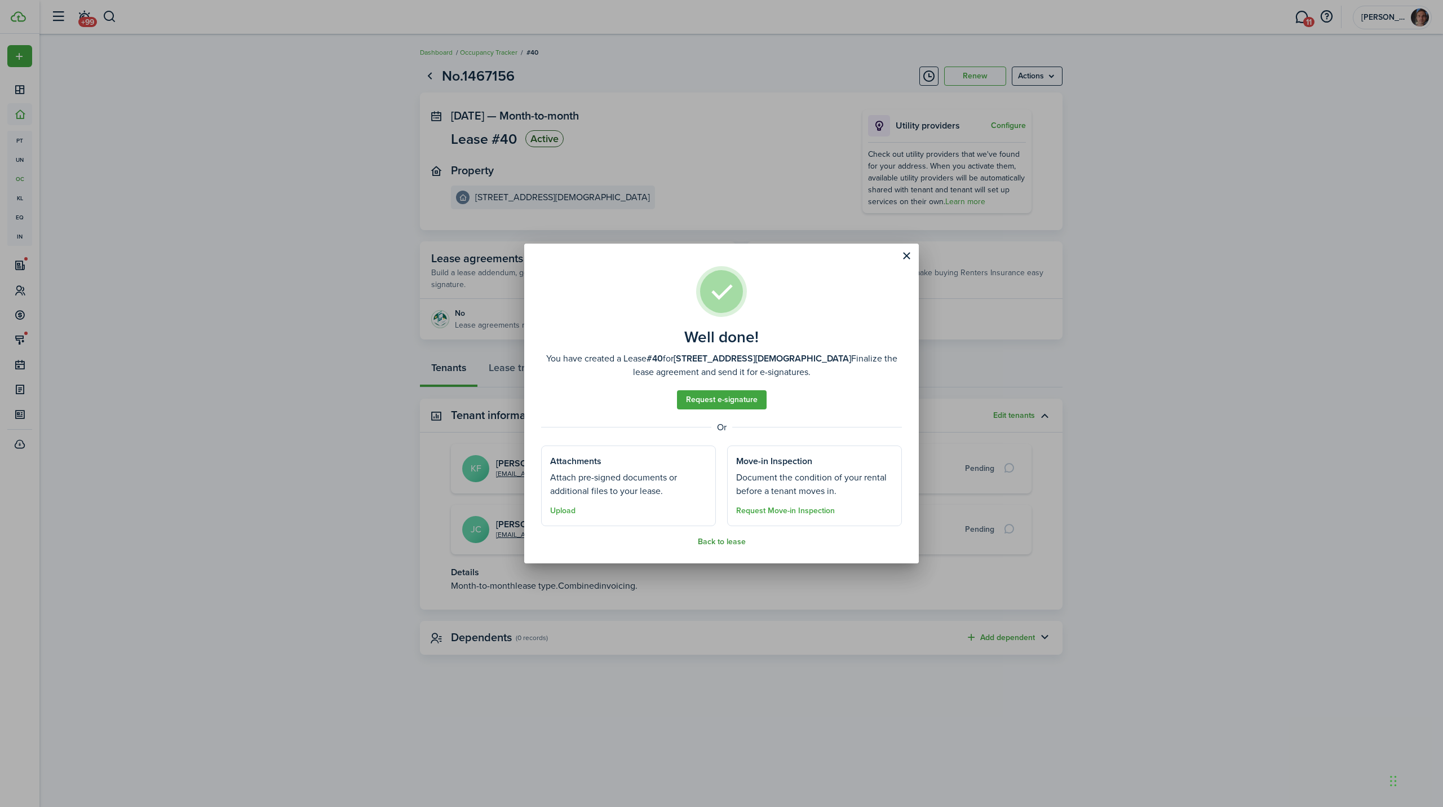
click at [727, 542] on button "Back to lease" at bounding box center [722, 541] width 48 height 9
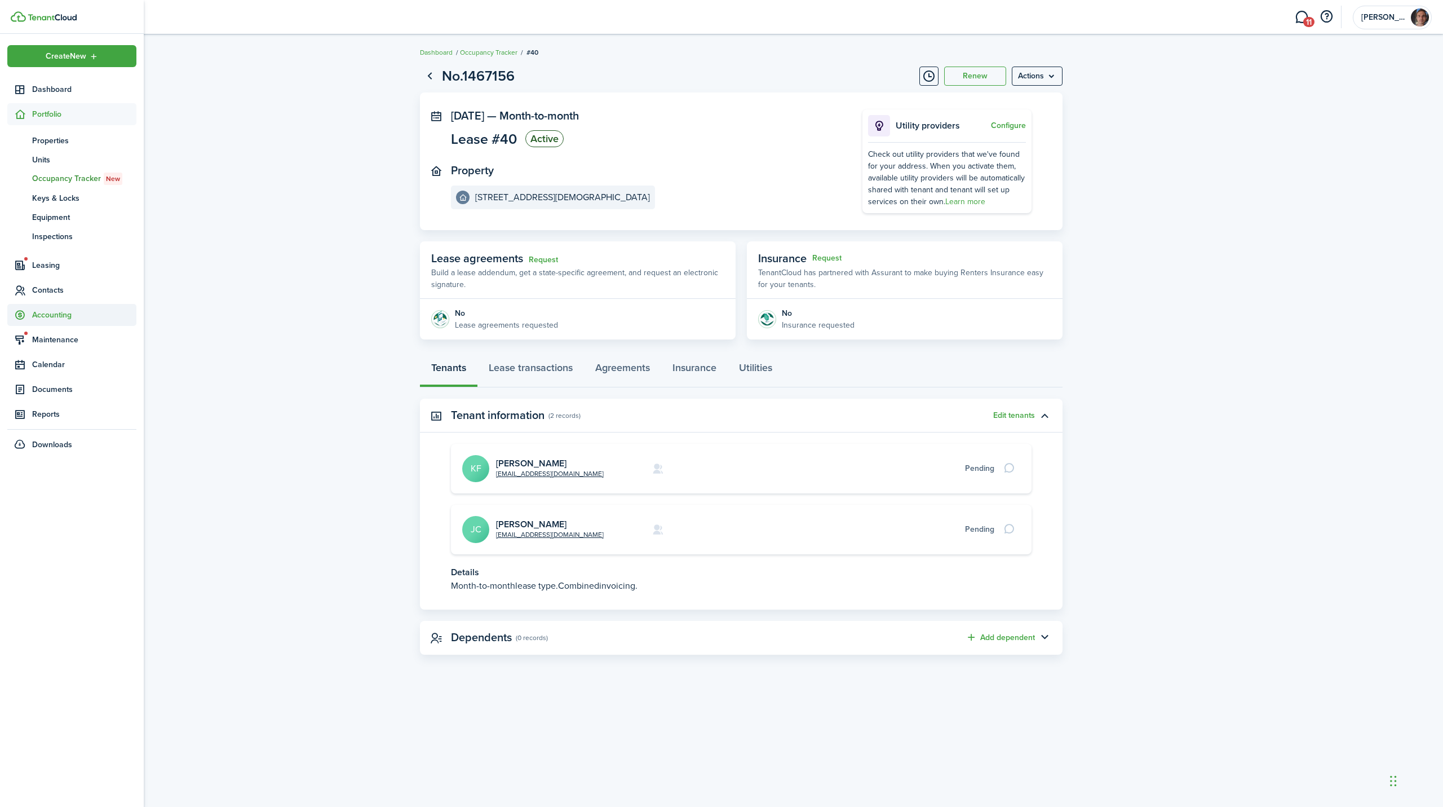
click at [60, 307] on span "Accounting" at bounding box center [71, 315] width 129 height 22
click at [56, 213] on span "Transactions" at bounding box center [84, 215] width 104 height 12
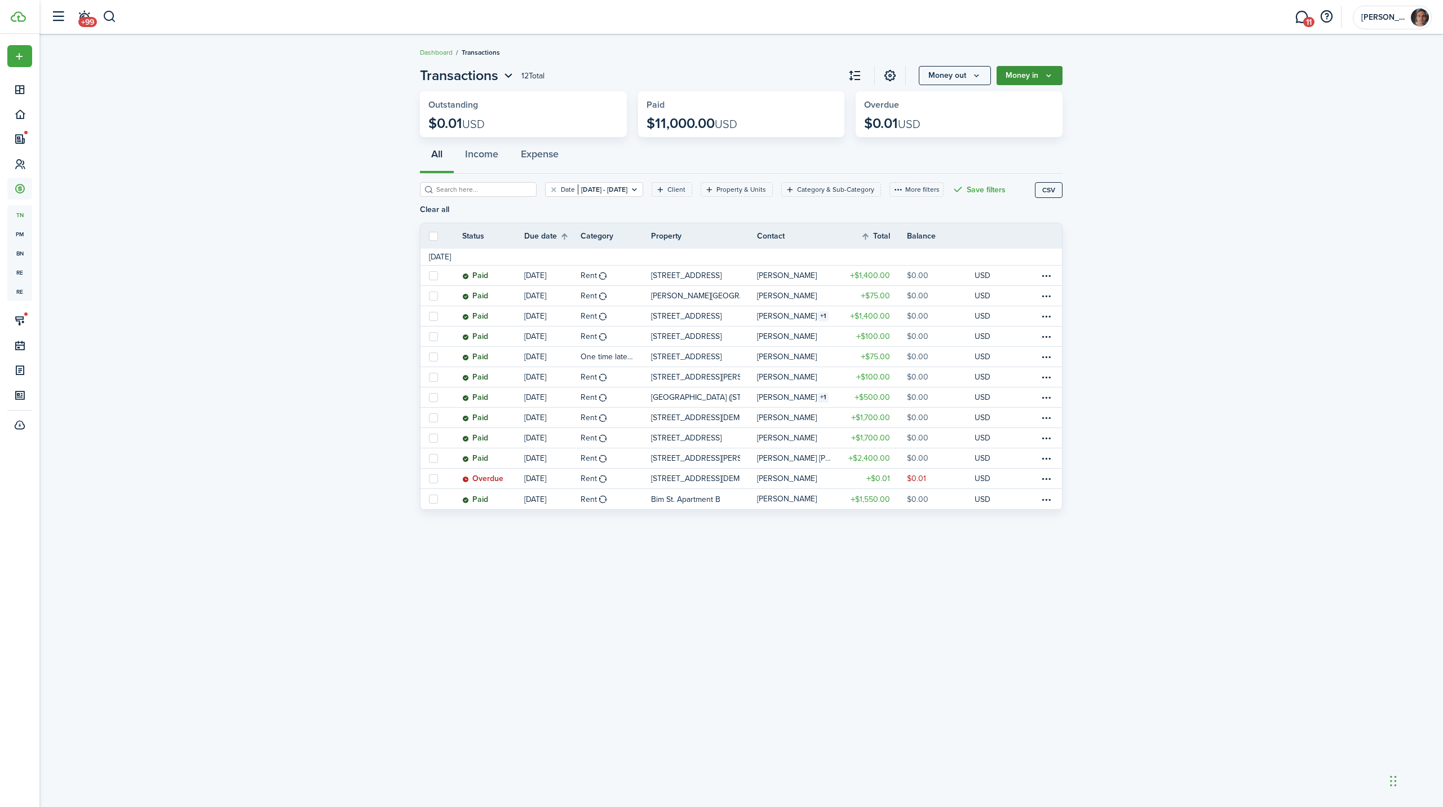
click at [1020, 73] on button "Money in" at bounding box center [1030, 75] width 66 height 19
click at [1027, 103] on link "Income invoice" at bounding box center [1013, 101] width 99 height 20
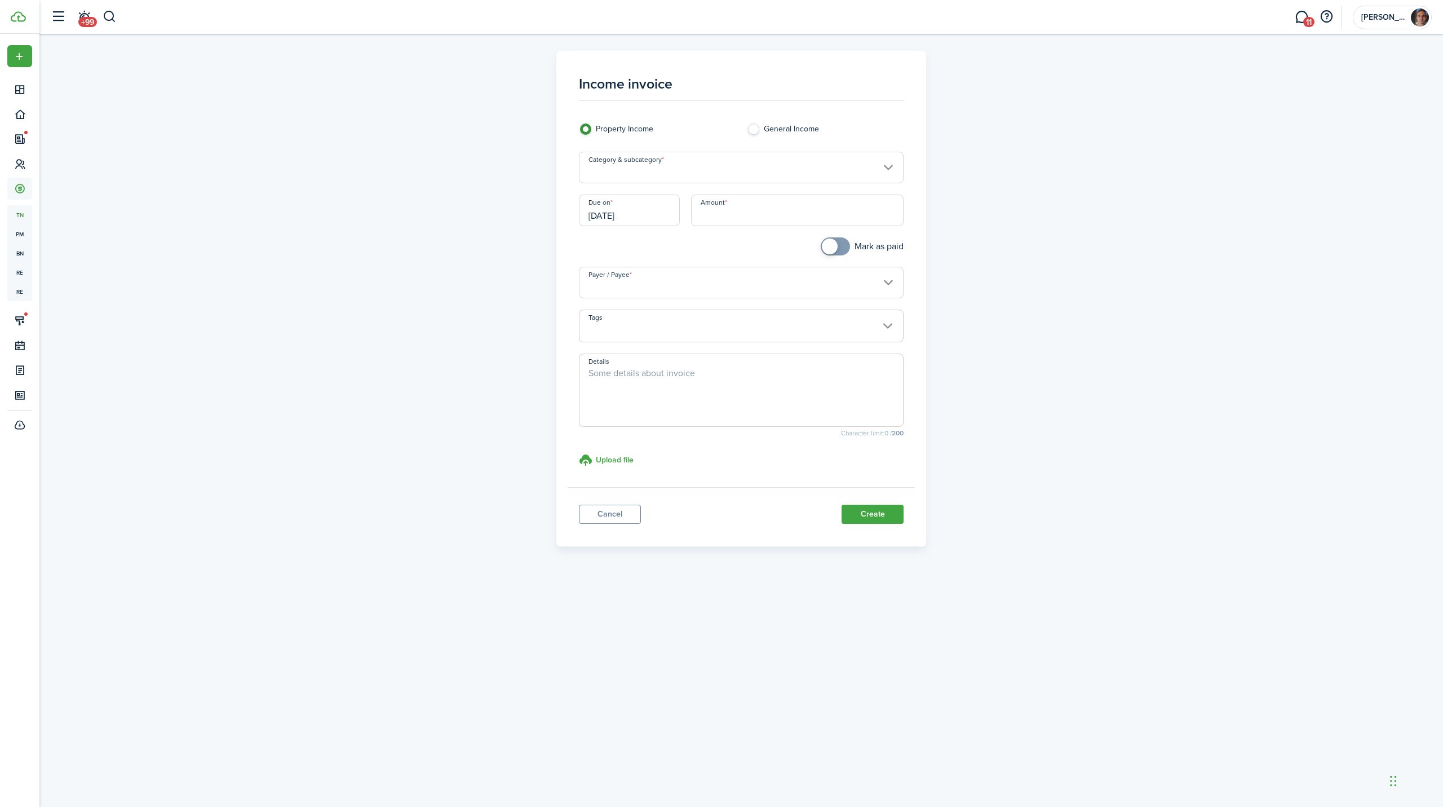
click at [635, 170] on input "Category & subcategory" at bounding box center [741, 168] width 325 height 32
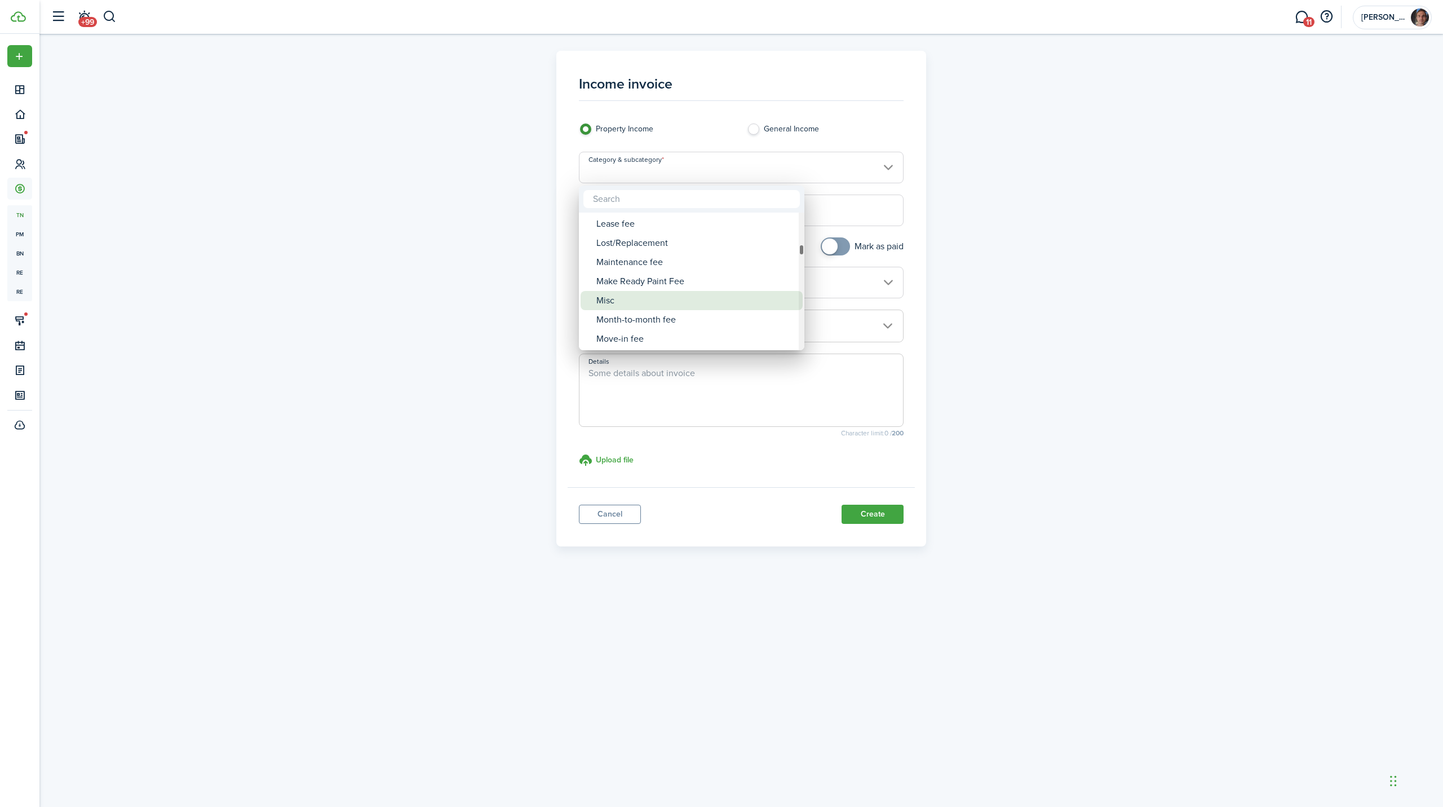
click at [633, 305] on div "Misc" at bounding box center [696, 300] width 200 height 19
type input "Tenant charges & fees / Misc"
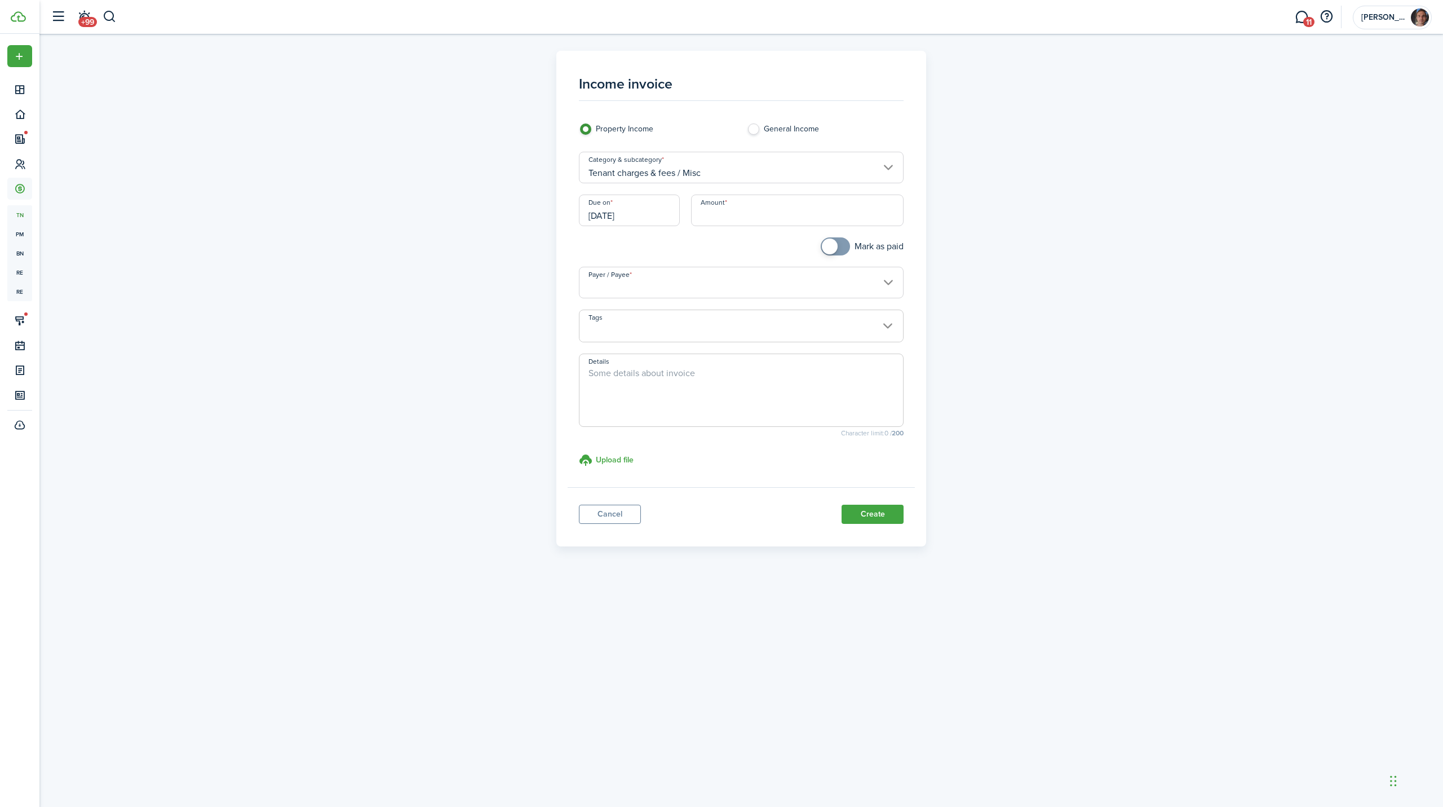
click at [662, 214] on input "[DATE]" at bounding box center [629, 210] width 101 height 32
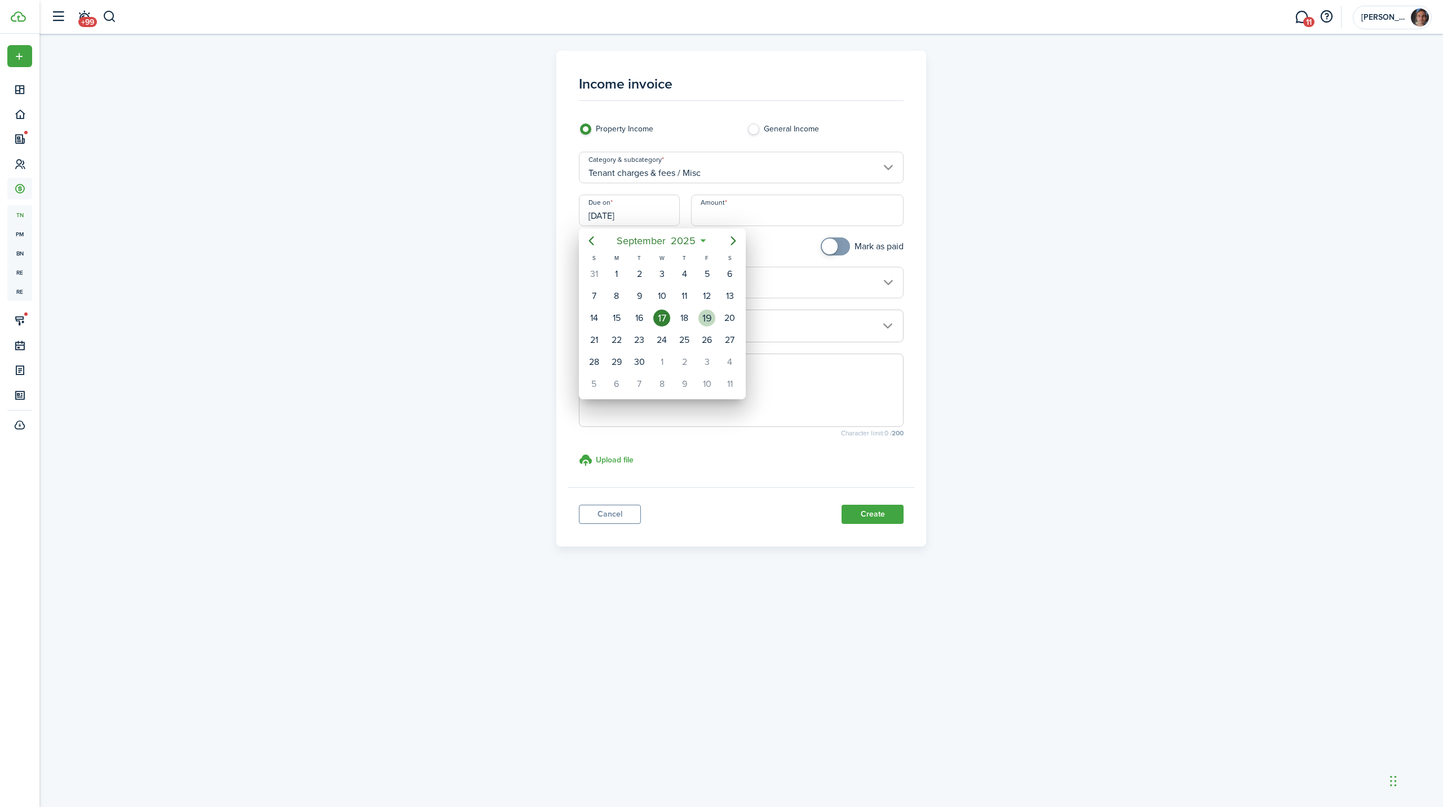
click at [708, 314] on div "19" at bounding box center [706, 318] width 17 height 17
type input "[DATE]"
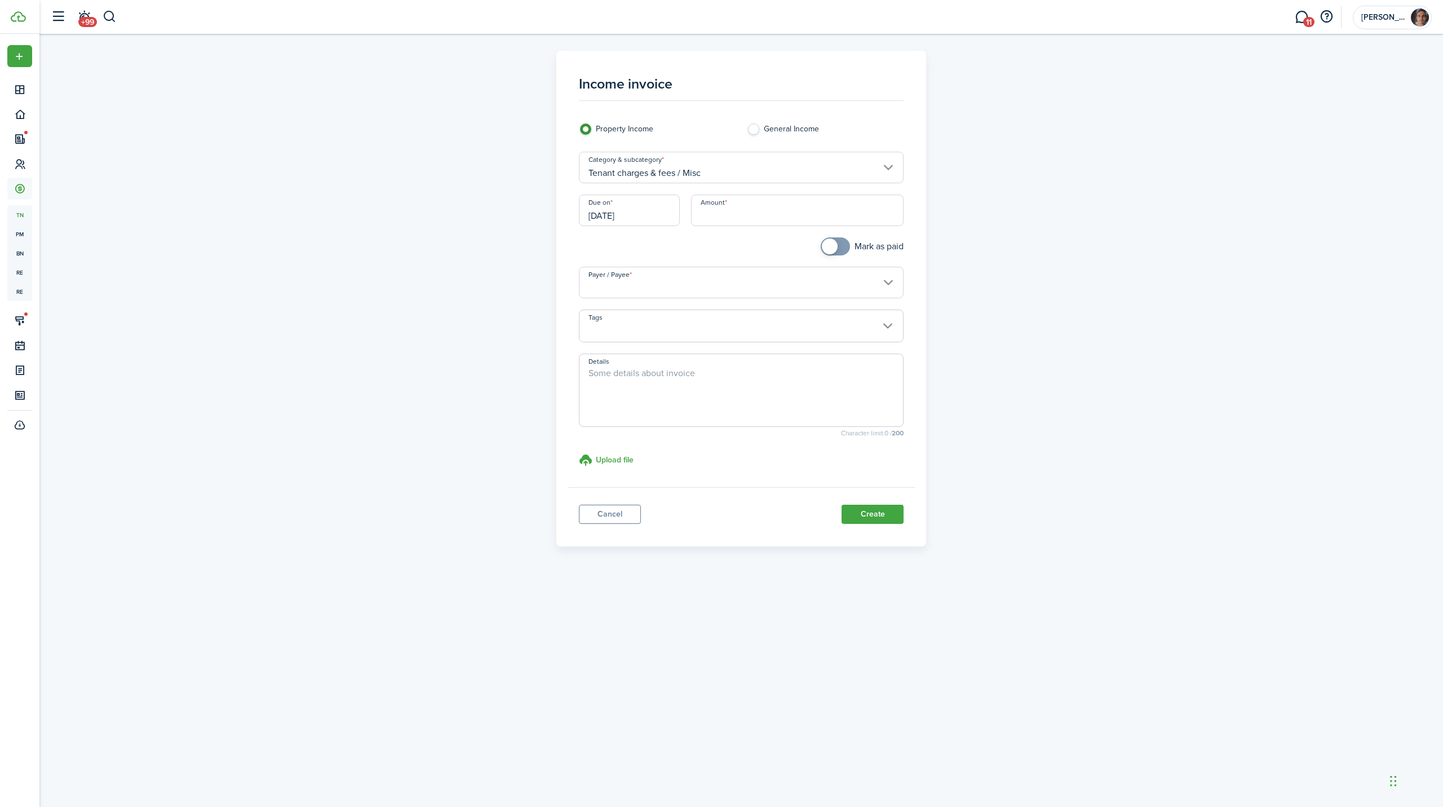
click at [733, 218] on input "Amount" at bounding box center [797, 210] width 213 height 32
click at [691, 277] on input "Payer / Payee" at bounding box center [741, 283] width 325 height 32
type input "$680.00"
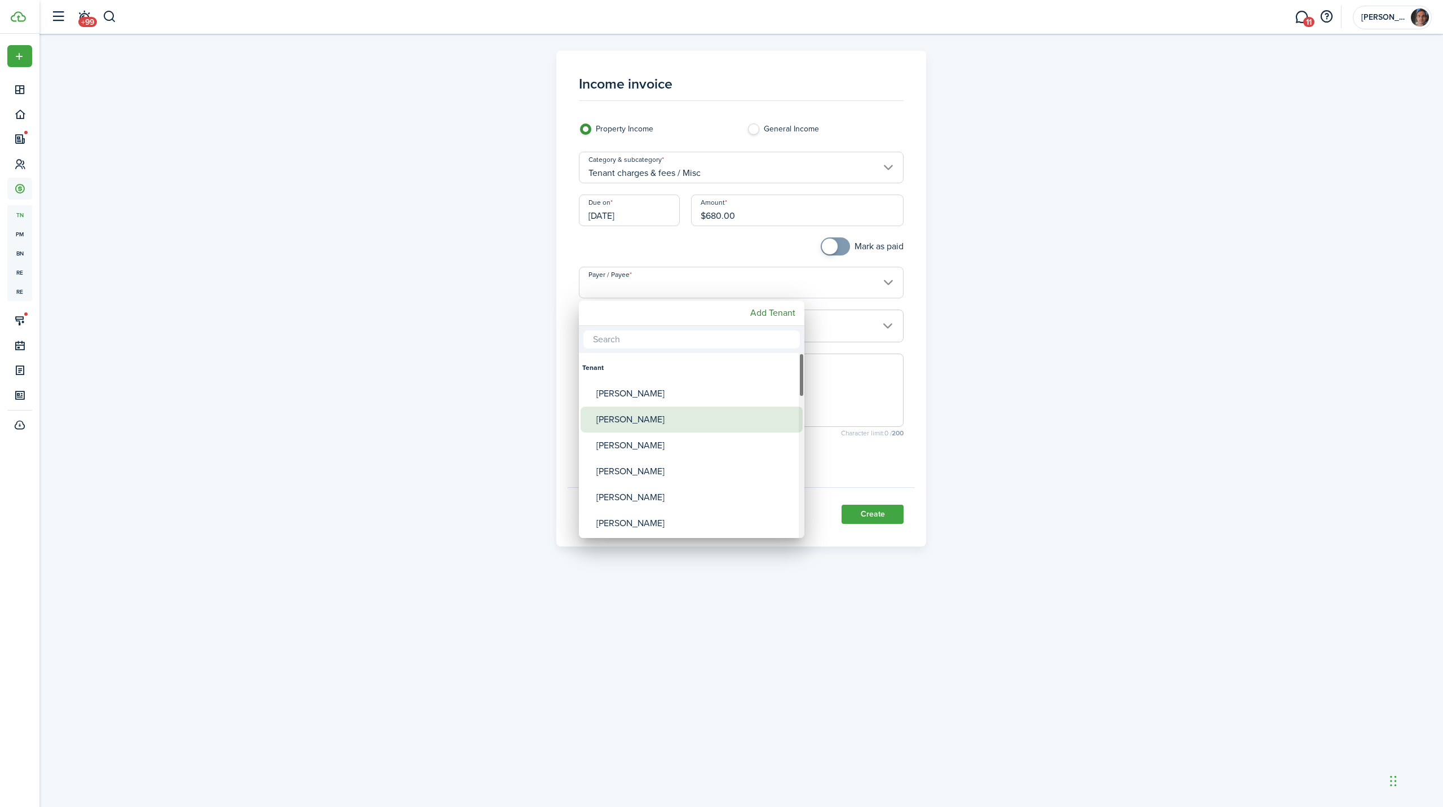
click at [635, 422] on div "[PERSON_NAME]" at bounding box center [696, 419] width 200 height 26
type input "[PERSON_NAME]"
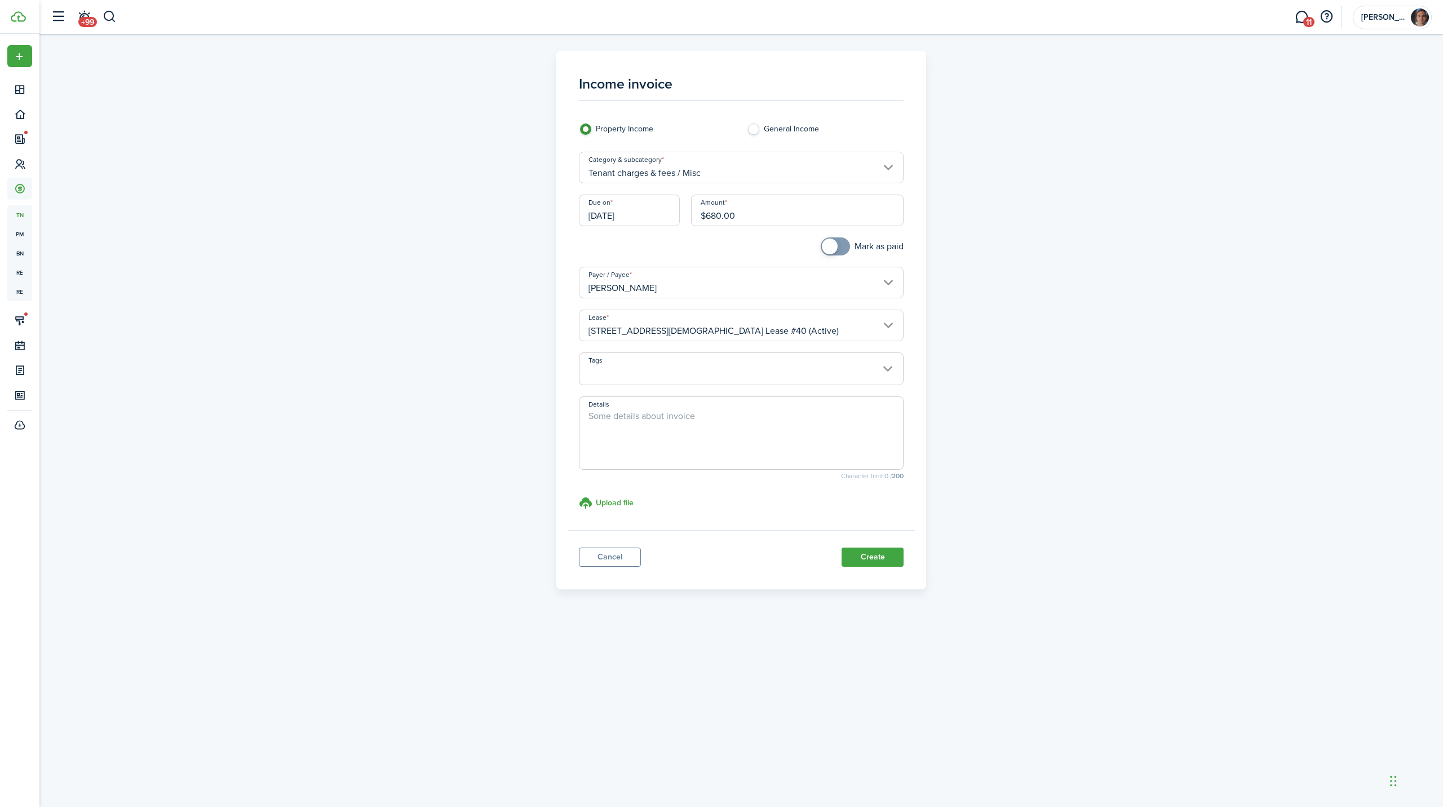
click at [651, 415] on textarea "Details" at bounding box center [742, 436] width 324 height 54
type textarea "12 days @ 56.66 / day"
click at [864, 554] on button "Create" at bounding box center [873, 556] width 62 height 19
